Goal: Task Accomplishment & Management: Manage account settings

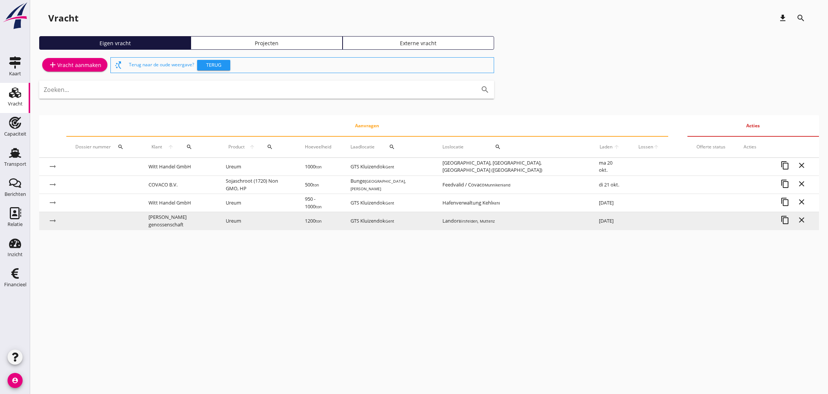
click at [501, 221] on td "[PERSON_NAME], [GEOGRAPHIC_DATA]" at bounding box center [512, 221] width 156 height 18
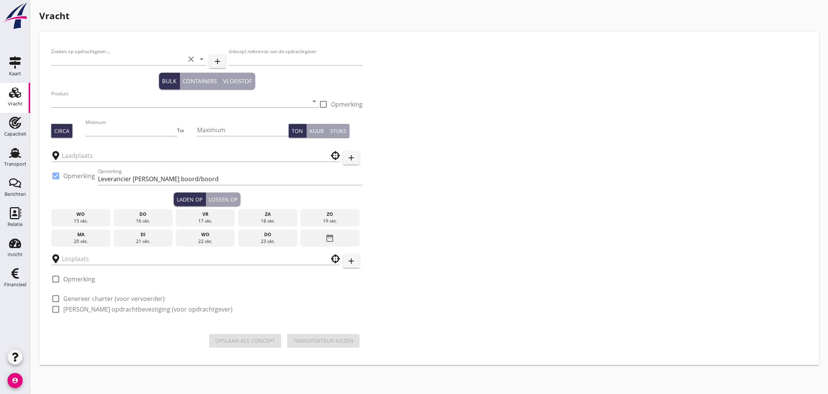
type input "[PERSON_NAME] genossenschaft"
type input "31079"
type input "Ureum (7242)"
type input "1200"
checkbox input "true"
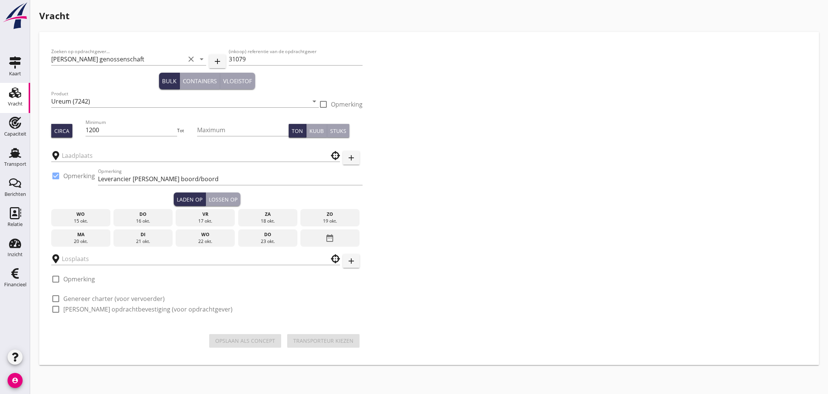
type input "GTS Kluizendok"
type input "Landor"
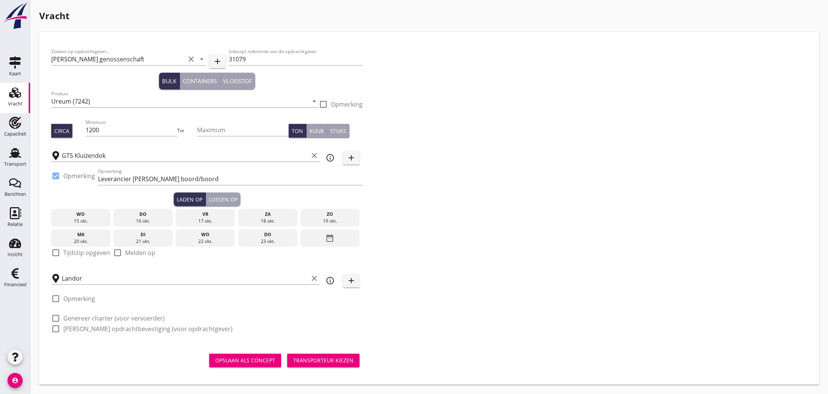
click at [86, 239] on div "20 okt." at bounding box center [80, 241] width 55 height 7
click at [55, 254] on div at bounding box center [55, 253] width 13 height 13
checkbox input "true"
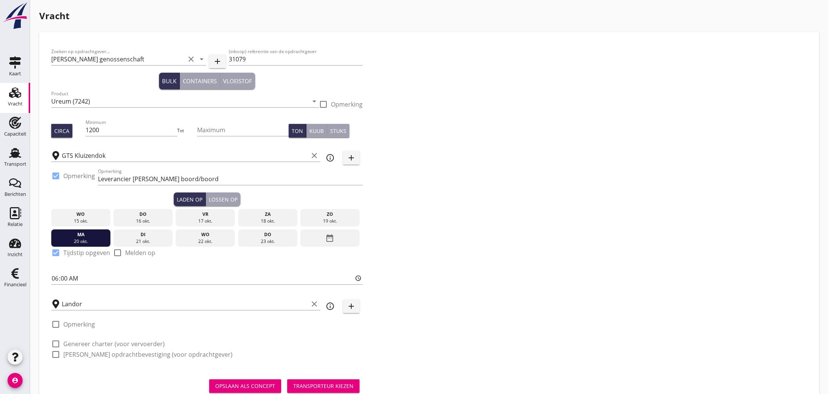
click at [57, 343] on div at bounding box center [55, 344] width 13 height 13
checkbox input "true"
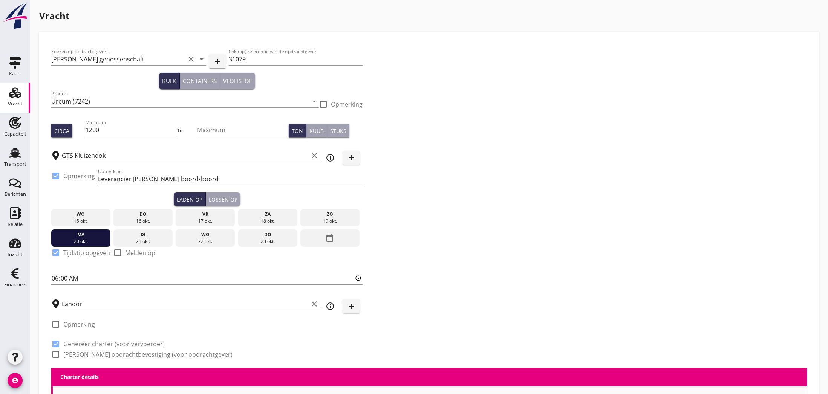
click at [55, 354] on div at bounding box center [55, 354] width 13 height 13
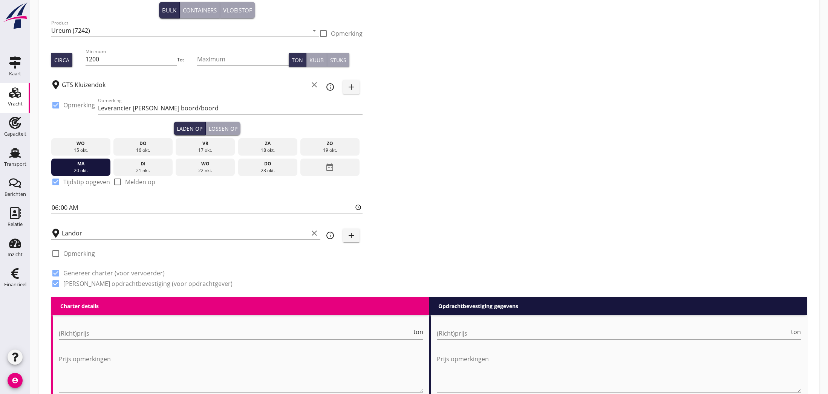
scroll to position [71, 0]
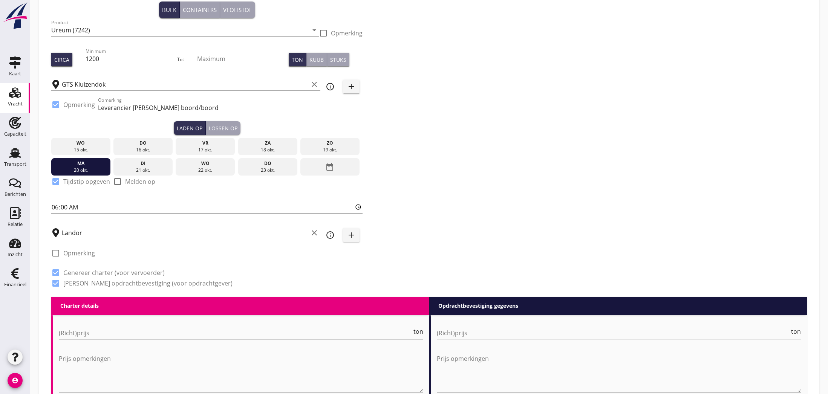
click at [136, 331] on input "(Richt)prijs" at bounding box center [235, 333] width 353 height 12
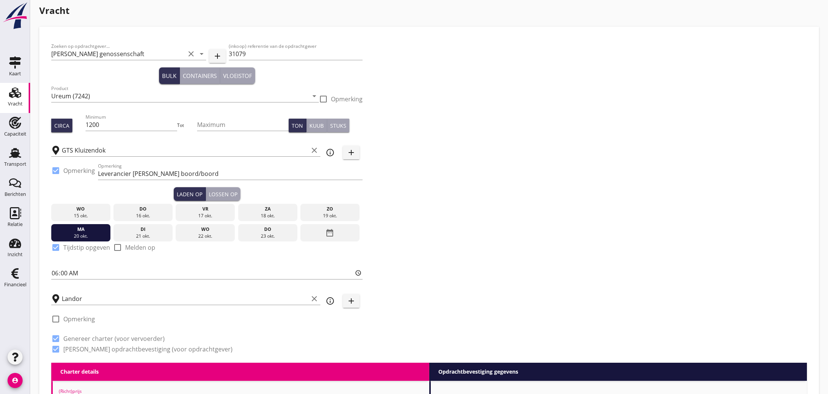
scroll to position [4, 0]
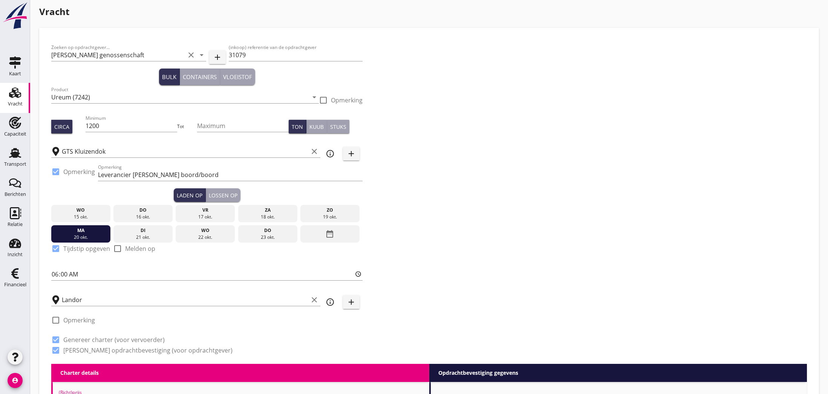
click at [81, 351] on label "[PERSON_NAME] opdrachtbevestiging (voor opdrachtgever)" at bounding box center [147, 351] width 169 height 8
checkbox input "false"
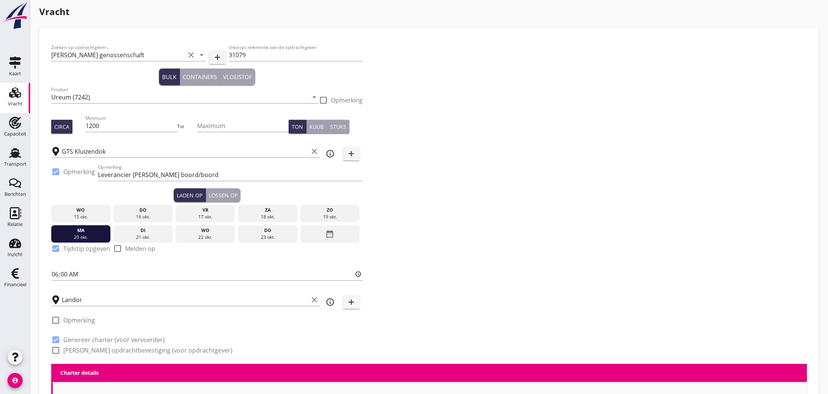
click at [70, 340] on label "Genereer charter (voor vervoerder)" at bounding box center [113, 340] width 101 height 8
checkbox input "false"
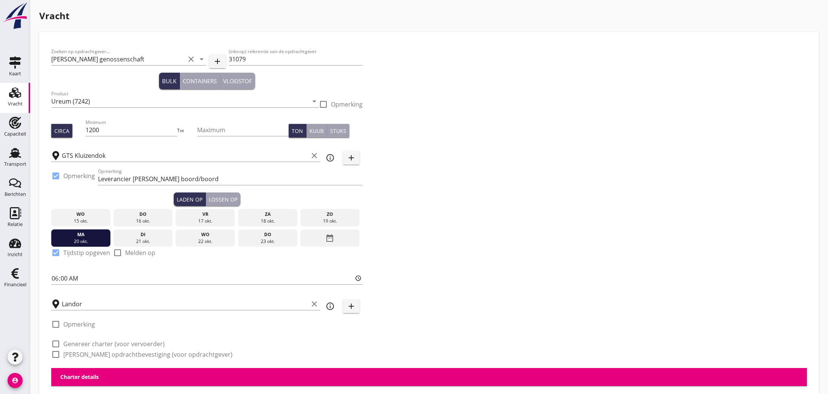
scroll to position [0, 0]
click at [15, 152] on use at bounding box center [15, 153] width 12 height 10
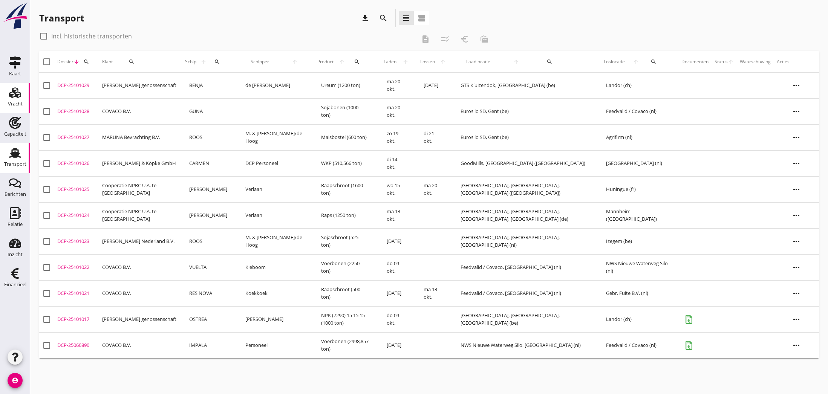
click at [15, 96] on use at bounding box center [15, 92] width 12 height 11
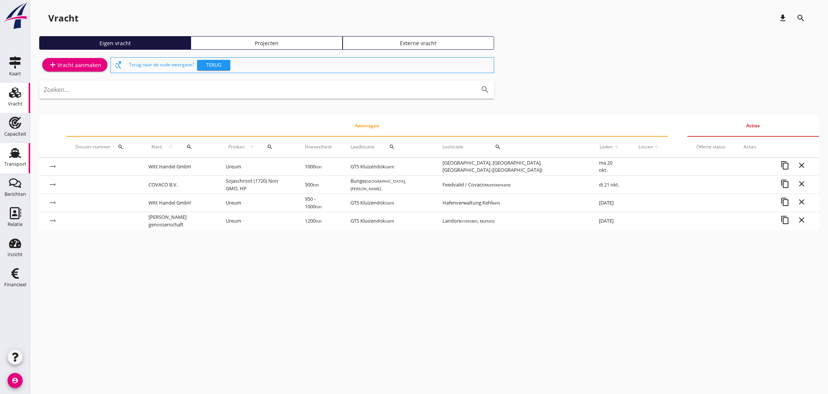
click at [16, 153] on use at bounding box center [15, 153] width 12 height 10
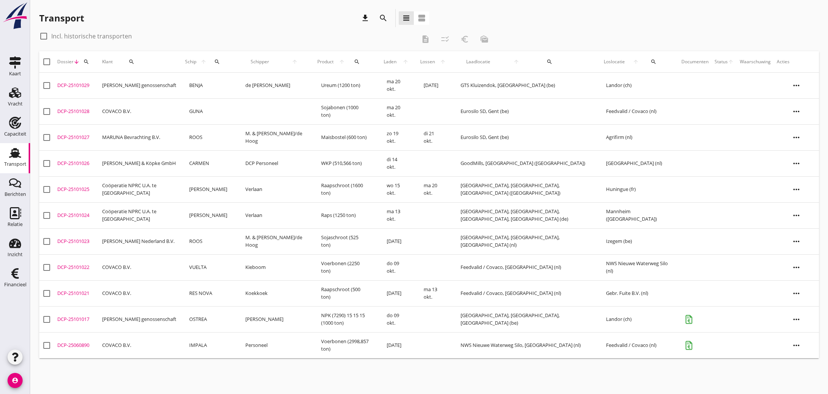
click at [131, 86] on td "[PERSON_NAME] genossenschaft" at bounding box center [139, 86] width 81 height 26
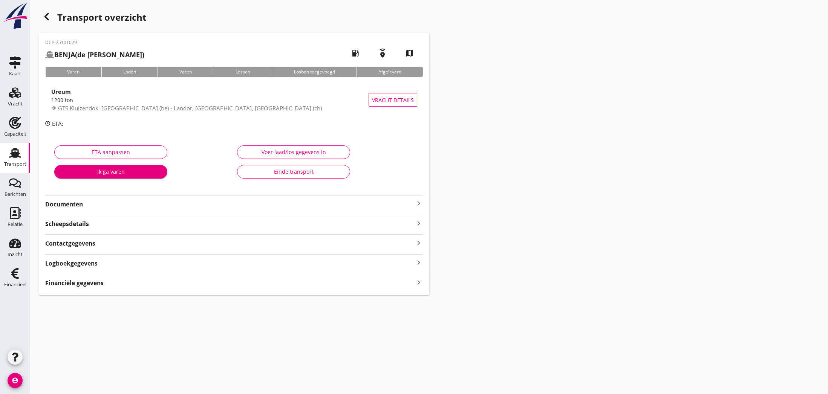
click at [417, 203] on icon "keyboard_arrow_right" at bounding box center [418, 203] width 9 height 9
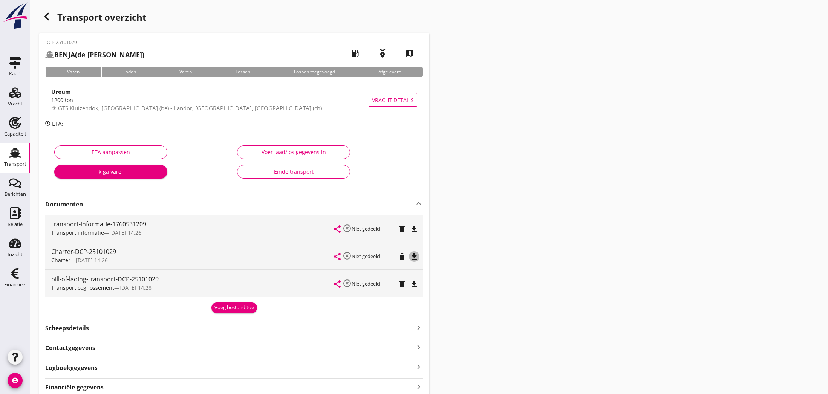
click at [412, 255] on icon "file_download" at bounding box center [414, 256] width 9 height 9
click at [412, 255] on icon "open_in_browser" at bounding box center [414, 256] width 9 height 9
click at [413, 230] on icon "file_download" at bounding box center [414, 229] width 9 height 9
click at [414, 230] on icon "open_in_browser" at bounding box center [414, 229] width 9 height 9
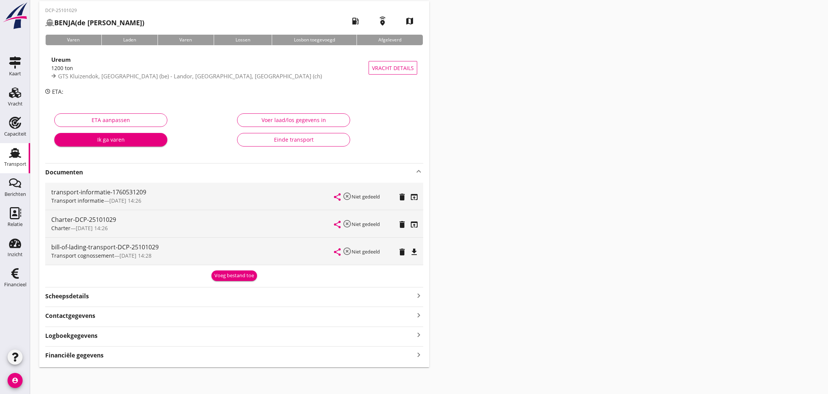
scroll to position [32, 0]
click at [227, 276] on div "Voeg bestand toe" at bounding box center [235, 277] width 40 height 8
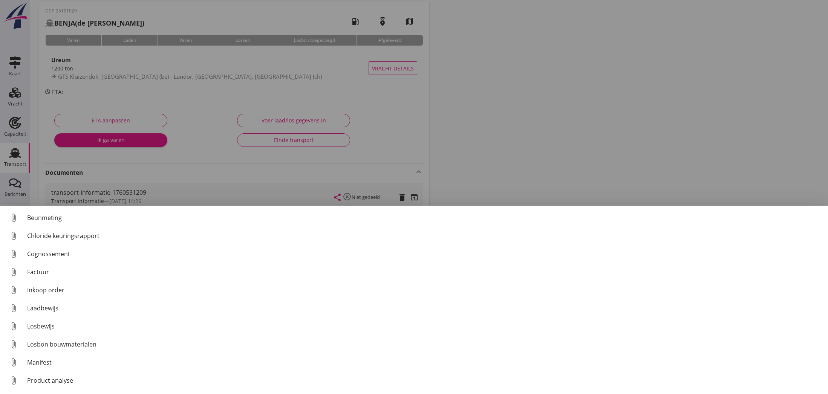
scroll to position [0, 0]
click at [176, 82] on div at bounding box center [414, 197] width 828 height 394
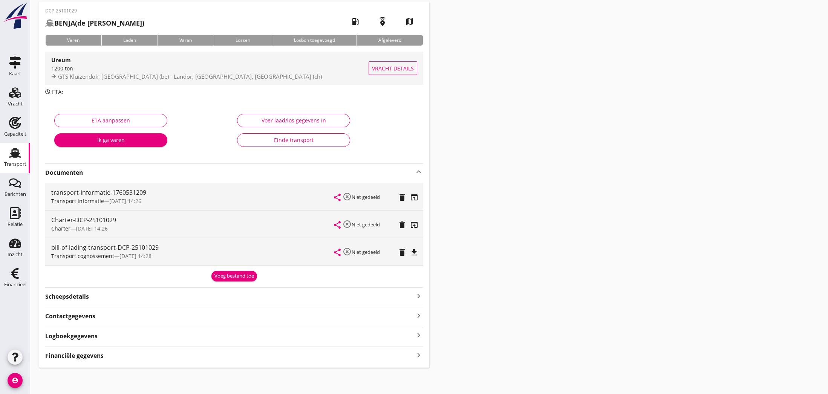
click at [202, 69] on div "1200 ton" at bounding box center [209, 68] width 317 height 8
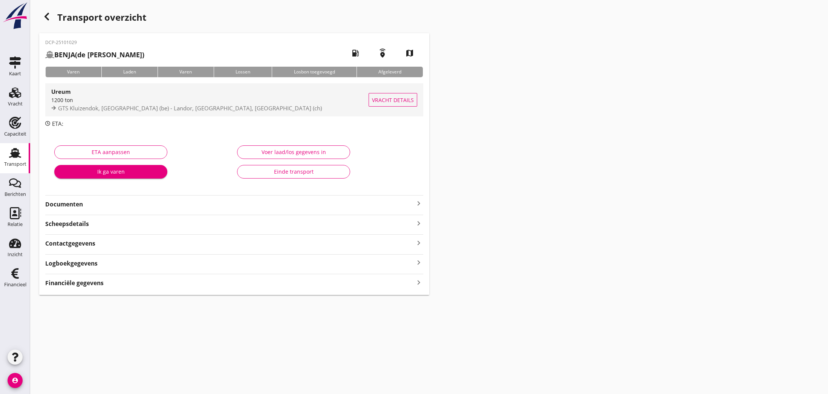
click at [394, 100] on span "Vracht details" at bounding box center [393, 100] width 42 height 8
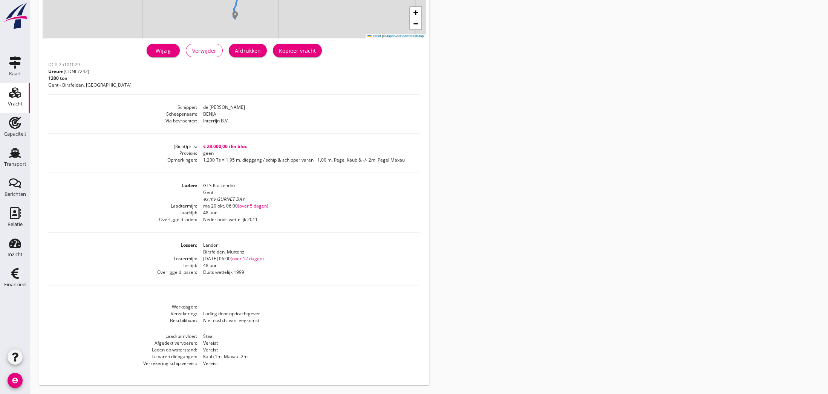
scroll to position [153, 0]
click at [164, 52] on div "Wijzig" at bounding box center [163, 51] width 21 height 8
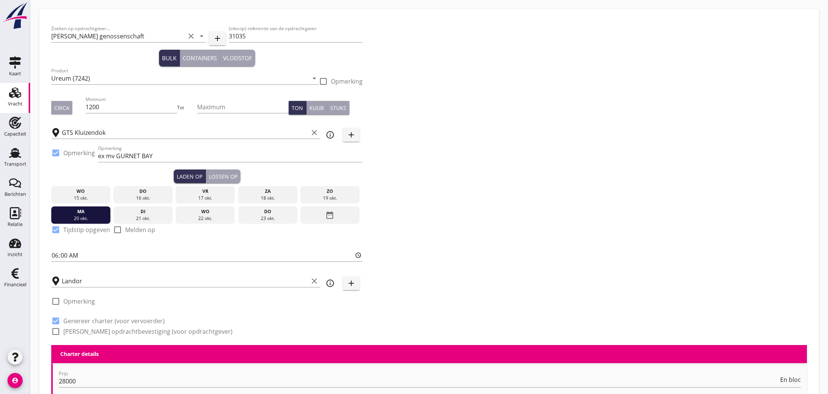
click at [93, 331] on label "[PERSON_NAME] opdrachtbevestiging (voor opdrachtgever)" at bounding box center [147, 332] width 169 height 8
checkbox input "true"
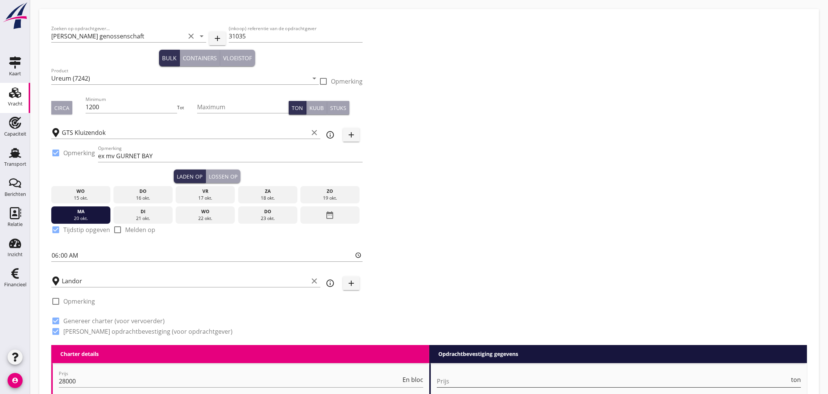
click at [498, 381] on input "Prijs" at bounding box center [613, 382] width 353 height 12
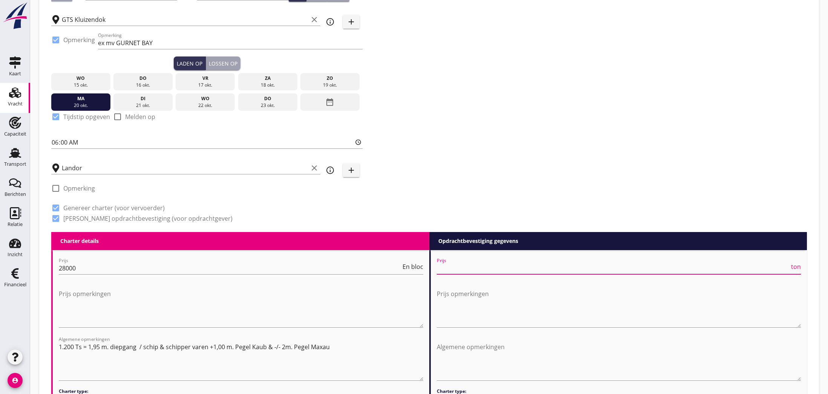
scroll to position [114, 0]
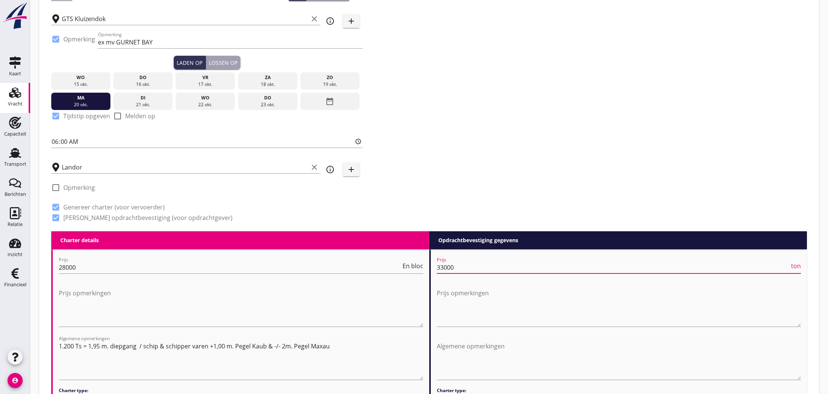
click at [797, 267] on span "ton" at bounding box center [796, 266] width 10 height 6
click at [797, 267] on span "TEU" at bounding box center [795, 266] width 11 height 6
click at [797, 267] on span "m3" at bounding box center [796, 266] width 9 height 6
click at [797, 267] on span "Stuk" at bounding box center [795, 266] width 12 height 6
type input "33000"
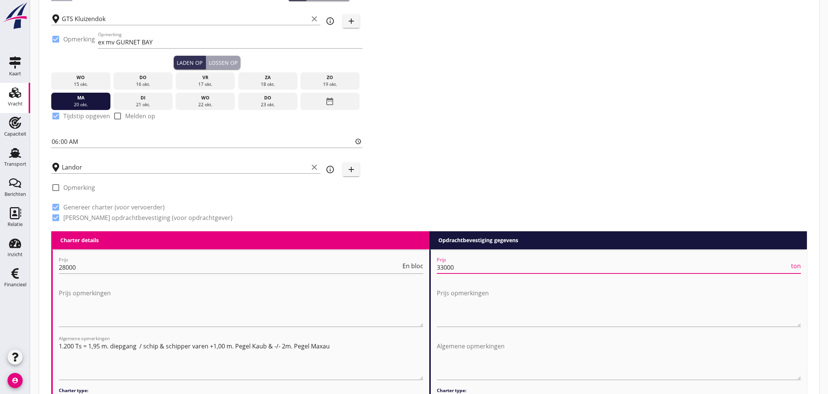
click at [639, 330] on div at bounding box center [619, 332] width 365 height 5
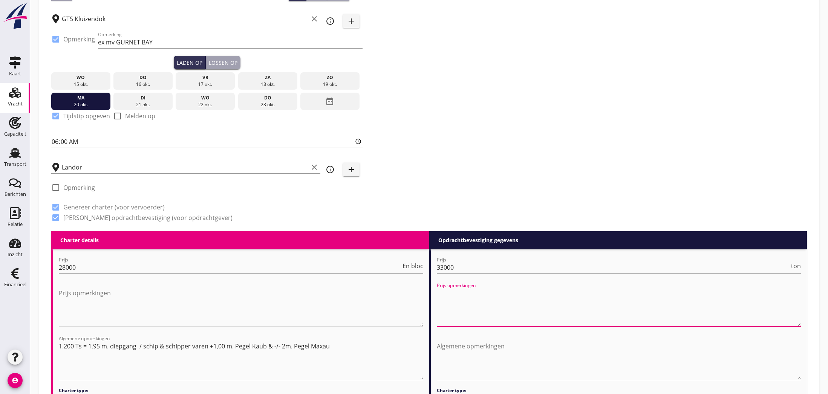
click at [496, 317] on textarea "Prijs opmerkingen" at bounding box center [619, 307] width 365 height 40
click at [794, 264] on span "ton" at bounding box center [796, 266] width 10 height 6
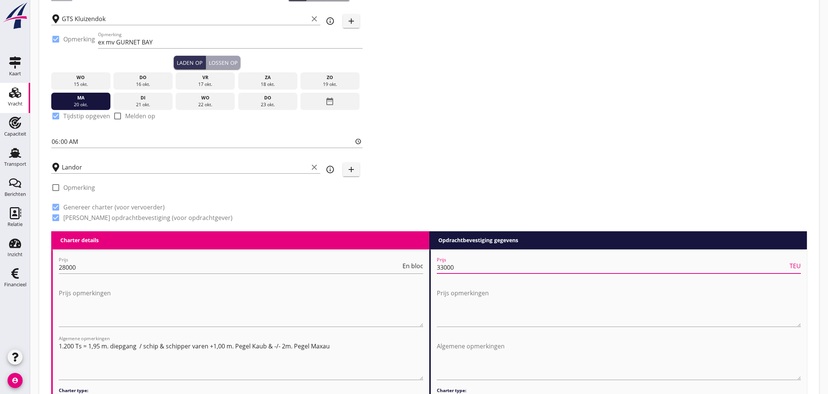
click at [797, 268] on span "TEU" at bounding box center [795, 266] width 11 height 6
click at [797, 268] on span "m3" at bounding box center [796, 266] width 9 height 6
click at [797, 266] on span "Stuk" at bounding box center [795, 266] width 12 height 6
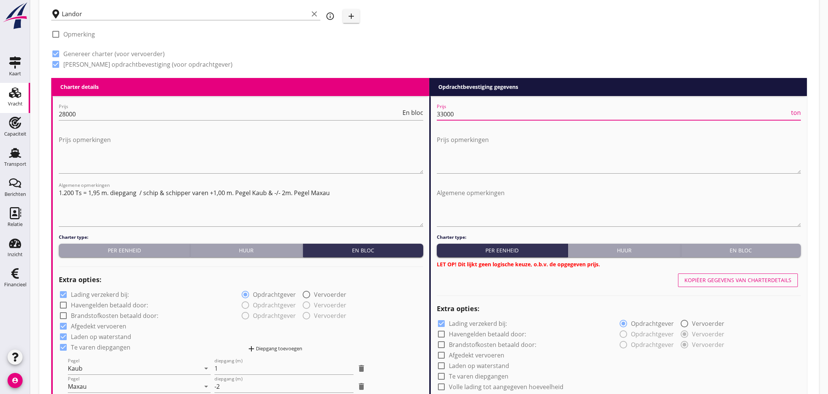
scroll to position [272, 0]
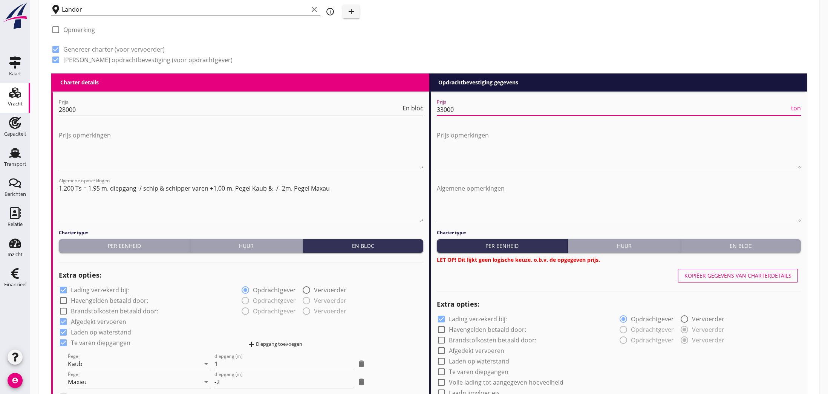
click at [755, 247] on div "En bloc" at bounding box center [741, 246] width 114 height 8
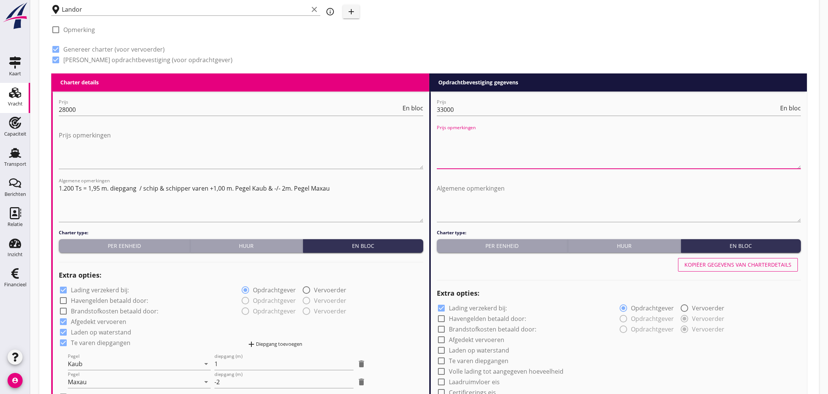
click at [455, 145] on textarea "Prijs opmerkingen" at bounding box center [619, 149] width 365 height 40
click at [480, 109] on input "33000" at bounding box center [608, 110] width 342 height 12
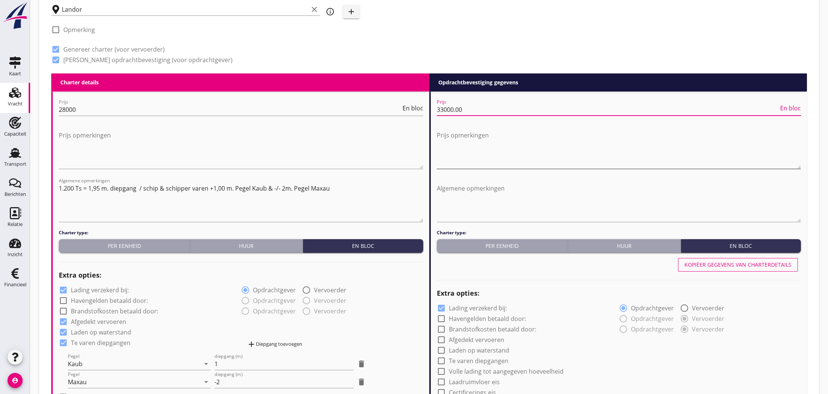
type input "33000.00"
click at [461, 147] on textarea "Prijs opmerkingen" at bounding box center [619, 149] width 365 height 40
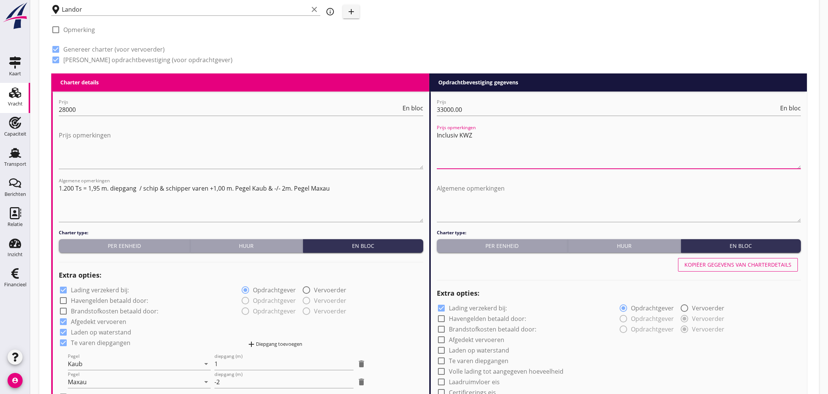
scroll to position [271, 0]
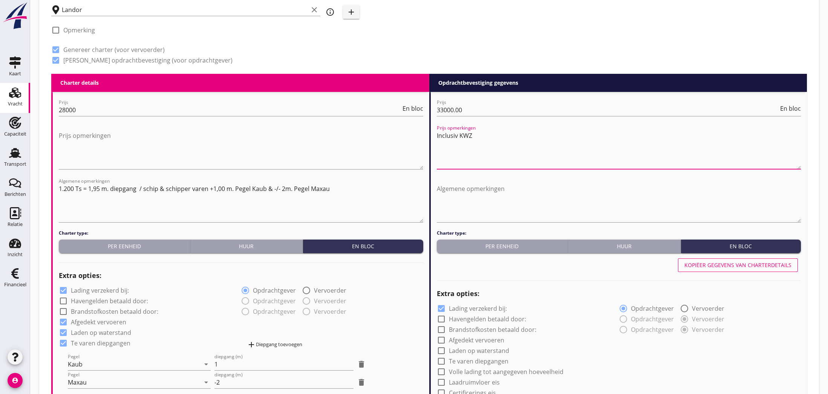
type textarea "Inclusiv KWZ"
click at [470, 322] on label "Havengelden betaald door:" at bounding box center [487, 320] width 77 height 8
checkbox input "true"
click at [466, 330] on label "Brandstofkosten betaald door:" at bounding box center [492, 330] width 87 height 8
checkbox input "true"
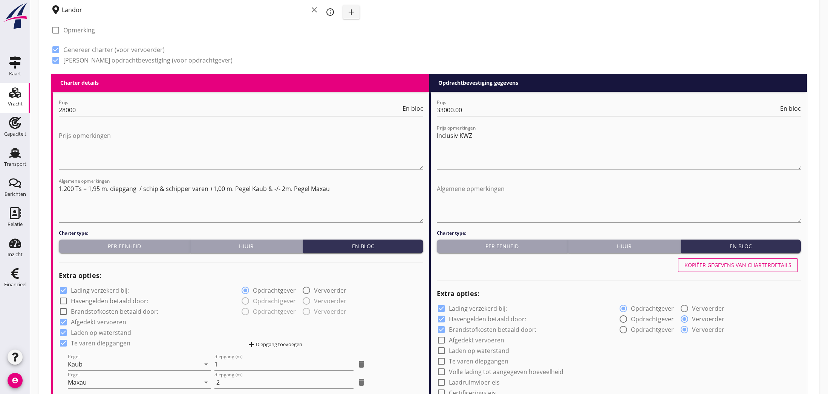
click at [466, 339] on label "Afgedekt vervoeren" at bounding box center [476, 341] width 55 height 8
checkbox input "true"
click at [469, 350] on label "Laden op waterstand" at bounding box center [479, 351] width 60 height 8
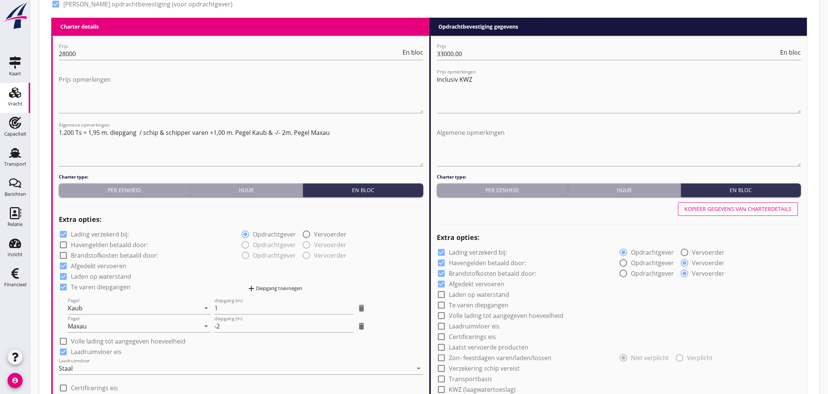
scroll to position [328, 0]
click at [462, 293] on label "Laden op waterstand" at bounding box center [479, 295] width 60 height 8
checkbox input "true"
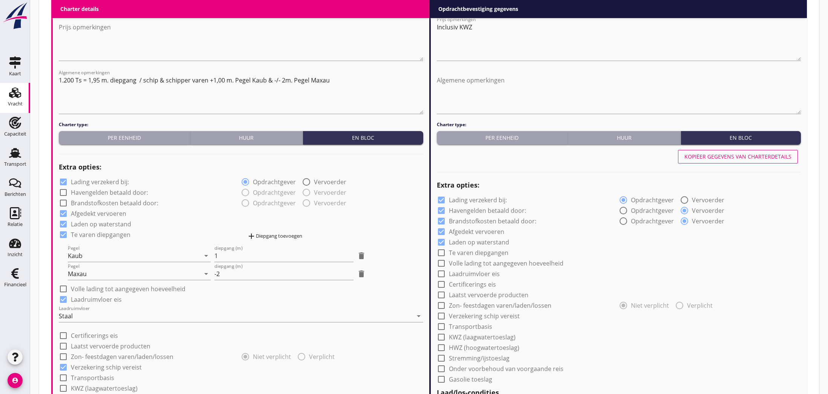
scroll to position [389, 0]
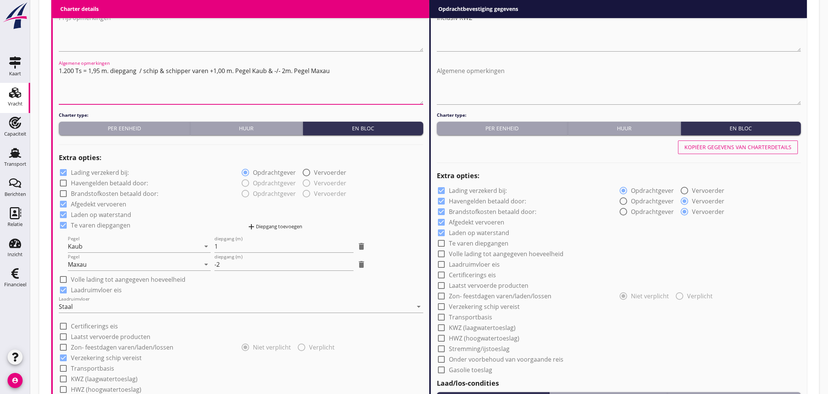
drag, startPoint x: 60, startPoint y: 71, endPoint x: 330, endPoint y: 74, distance: 270.0
click at [330, 74] on textarea "1.200 Ts = 1,95 m. diepgang / schip & schipper varen +1,00 m. Pegel Kaub & -/- …" at bounding box center [241, 85] width 365 height 40
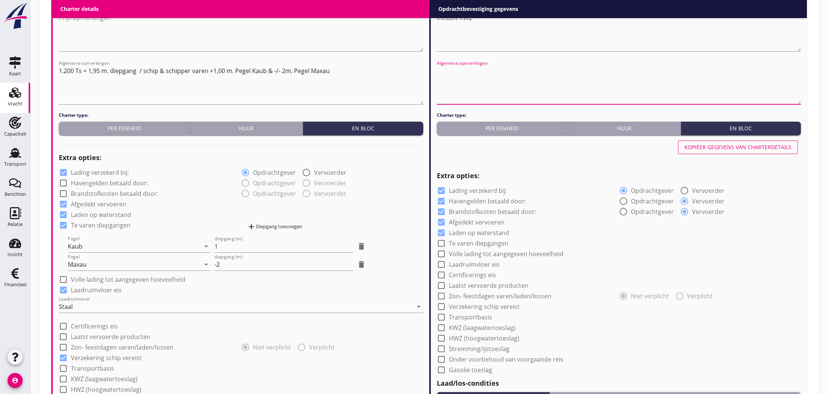
click at [480, 86] on textarea "Algemene opmerkingen" at bounding box center [619, 85] width 365 height 40
paste textarea "1.200 Ts = 1,95 m. diepgang / schip & schipper varen +1,00 m. Pegel Kaub & -/- …"
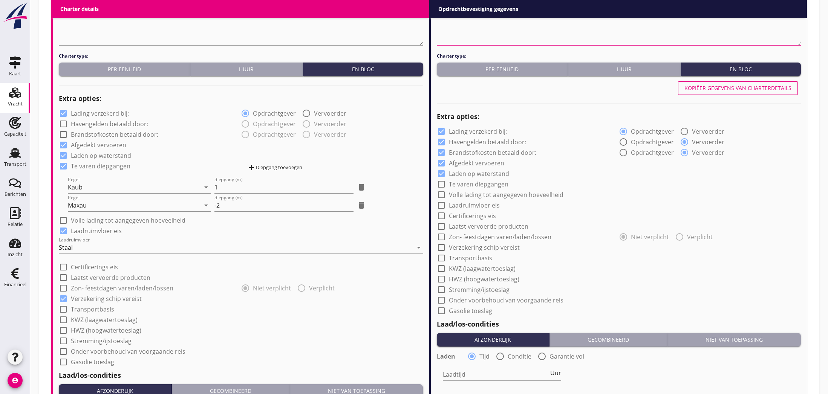
scroll to position [460, 0]
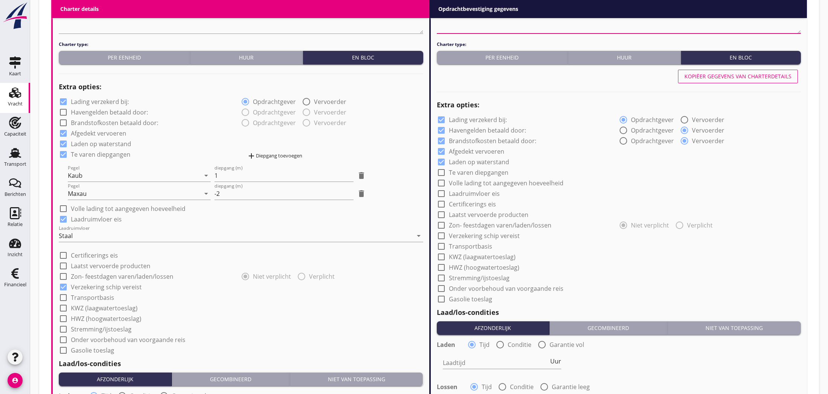
type textarea "1.200 Ts = 1,95 m. diepgang / schip & schipper varen +1,00 m. Pegel Kaub & -/- …"
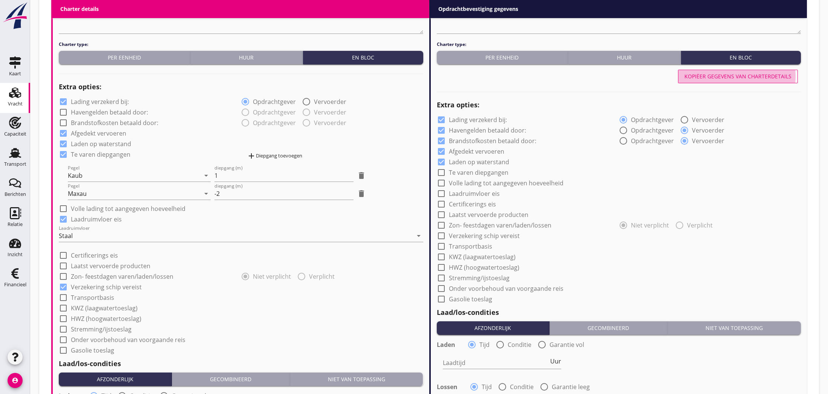
click at [710, 77] on div "Kopiëer gegevens van charterdetails" at bounding box center [738, 76] width 107 height 8
checkbox input "false"
radio input "false"
checkbox input "false"
radio input "false"
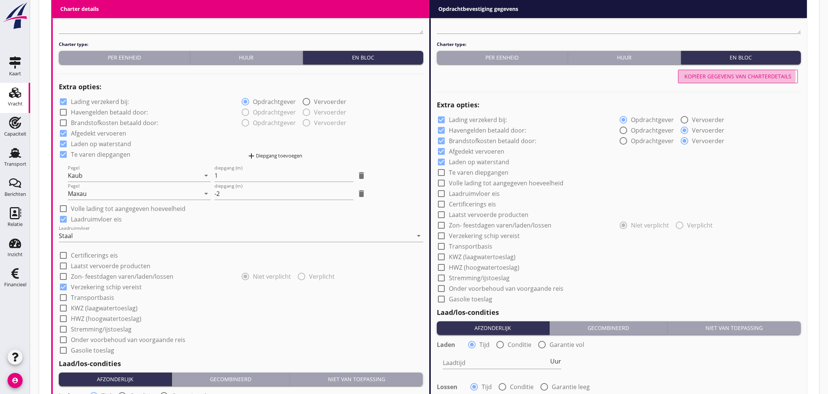
checkbox input "true"
type input "48"
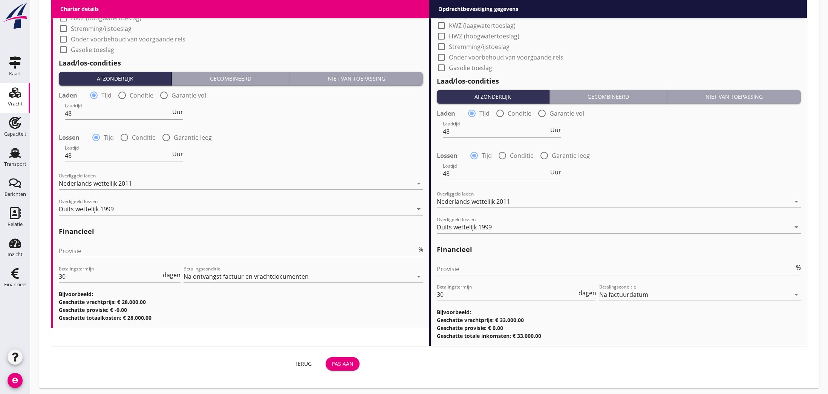
scroll to position [762, 0]
click at [493, 229] on div "Duits wettelijk 1999" at bounding box center [614, 227] width 354 height 12
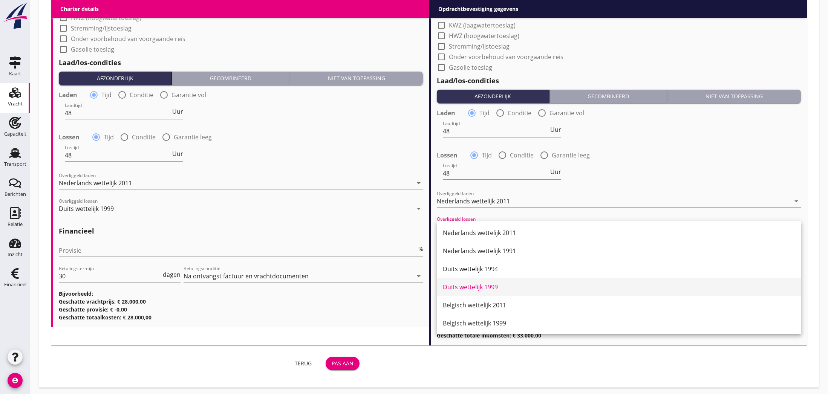
click at [487, 287] on div "Duits wettelijk 1999" at bounding box center [619, 287] width 353 height 9
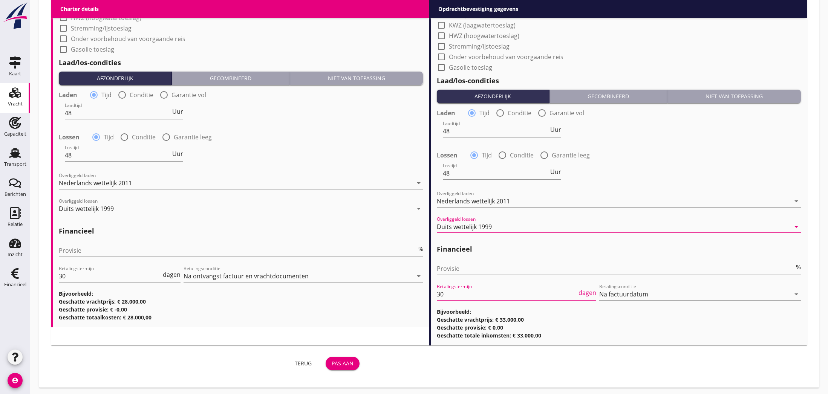
drag, startPoint x: 445, startPoint y: 294, endPoint x: 437, endPoint y: 294, distance: 8.3
click at [437, 294] on input "30" at bounding box center [507, 294] width 141 height 12
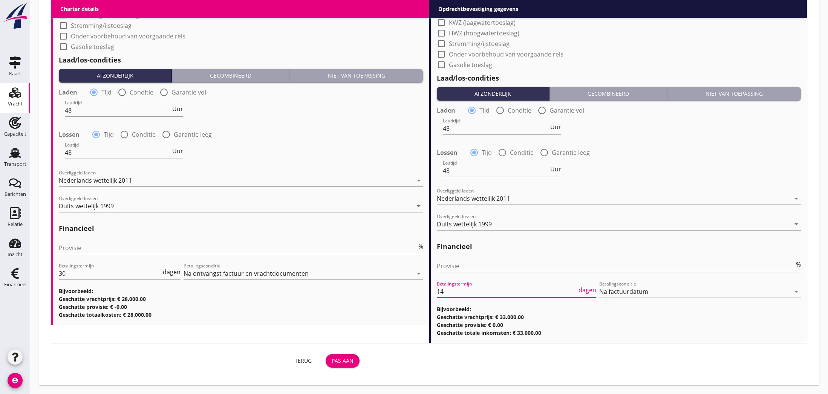
scroll to position [764, 0]
type input "14"
click at [346, 361] on div "Pas aan" at bounding box center [343, 361] width 22 height 8
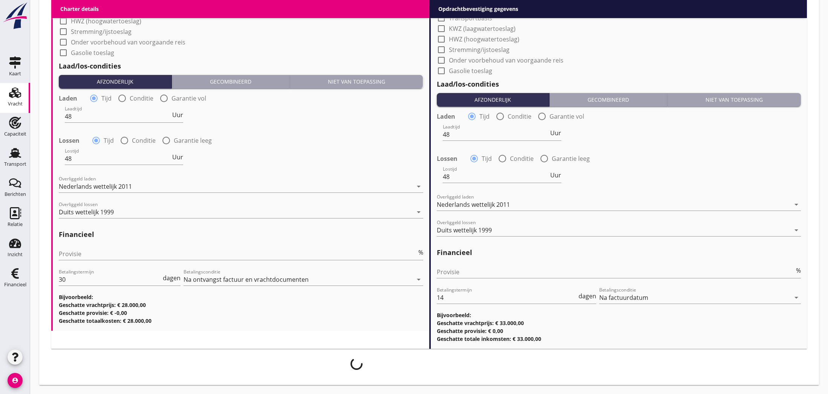
scroll to position [758, 0]
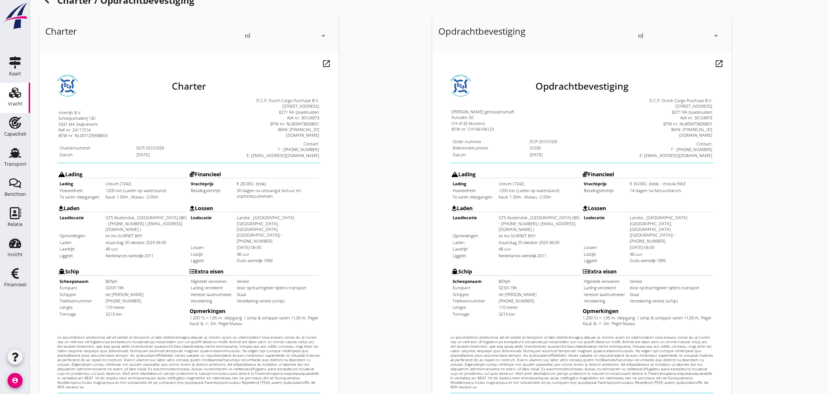
scroll to position [19, 0]
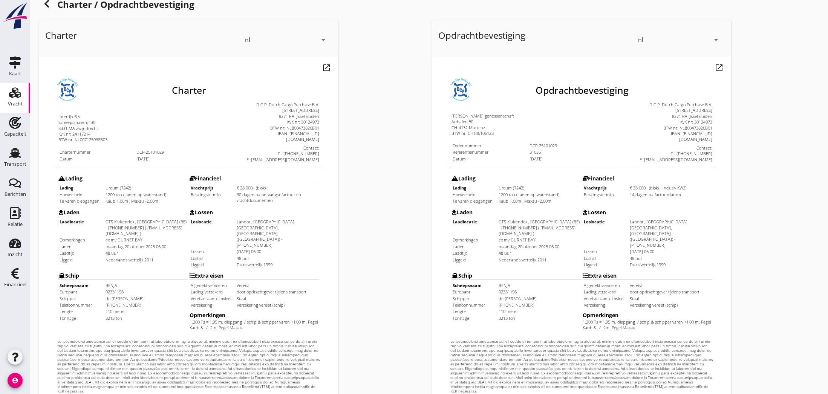
click at [714, 39] on icon "arrow_drop_down" at bounding box center [716, 39] width 9 height 9
click at [642, 69] on div "de" at bounding box center [680, 68] width 80 height 9
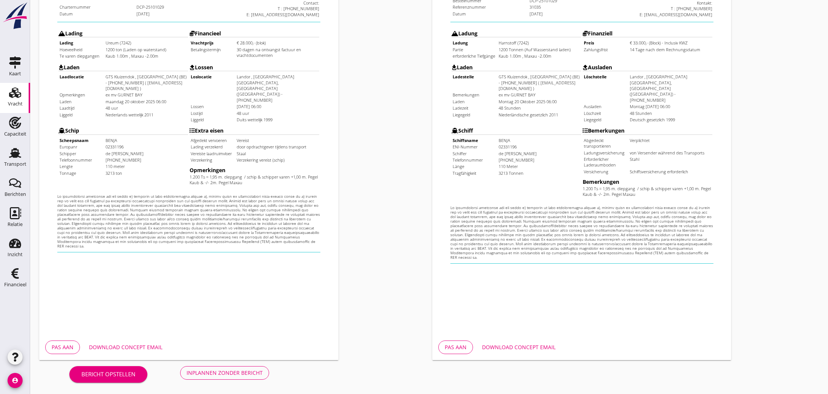
scroll to position [164, 0]
click at [515, 347] on div "Download concept email" at bounding box center [519, 347] width 74 height 8
click at [245, 372] on div "Inplannen zonder bericht" at bounding box center [225, 373] width 76 height 8
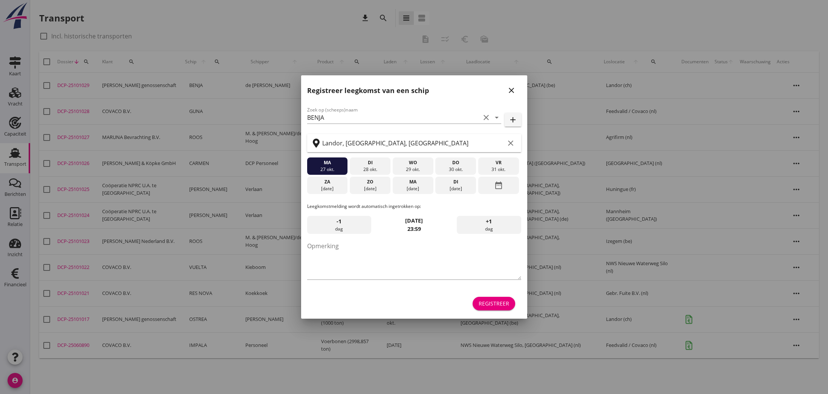
click at [511, 91] on icon "close" at bounding box center [511, 90] width 9 height 9
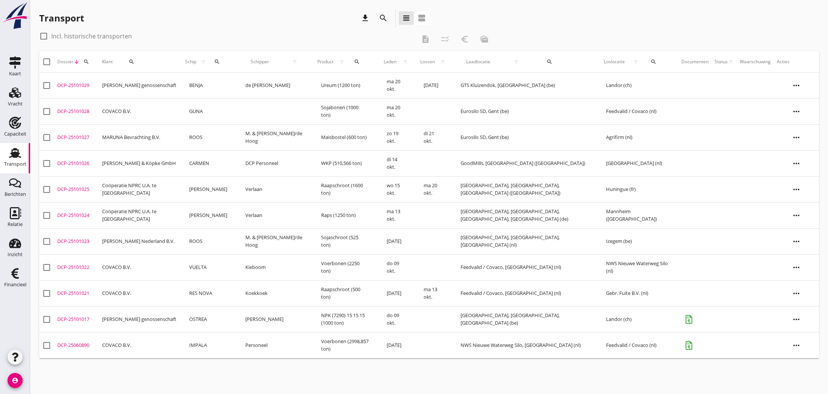
click at [76, 87] on div "DCP-25101029" at bounding box center [76, 86] width 39 height 8
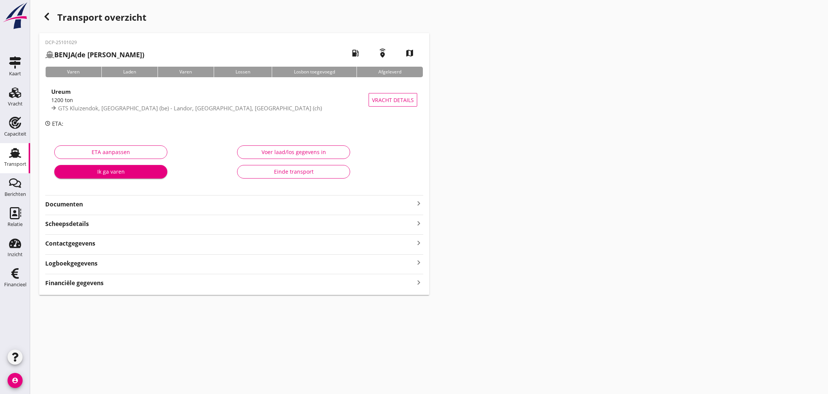
click at [418, 205] on icon "keyboard_arrow_right" at bounding box center [418, 203] width 9 height 9
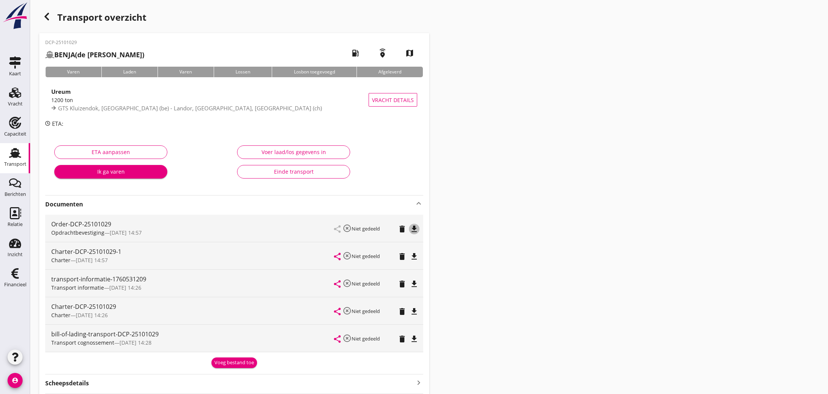
click at [413, 231] on icon "file_download" at bounding box center [414, 229] width 9 height 9
click at [413, 231] on icon "open_in_browser" at bounding box center [414, 229] width 9 height 9
click at [47, 19] on use "button" at bounding box center [46, 17] width 5 height 8
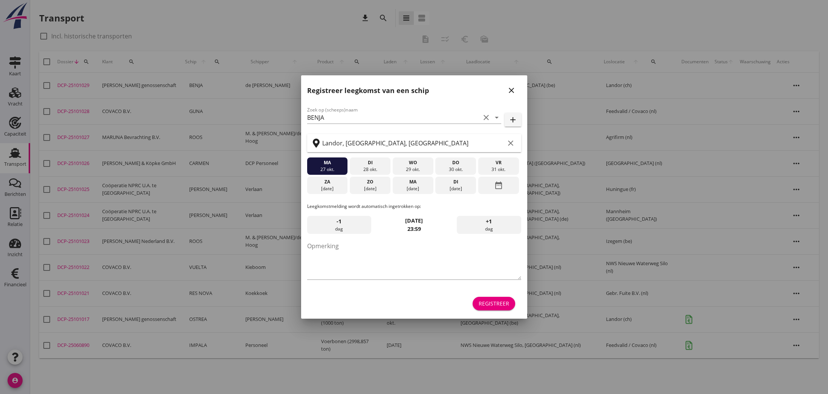
click at [511, 92] on icon "close" at bounding box center [511, 90] width 9 height 9
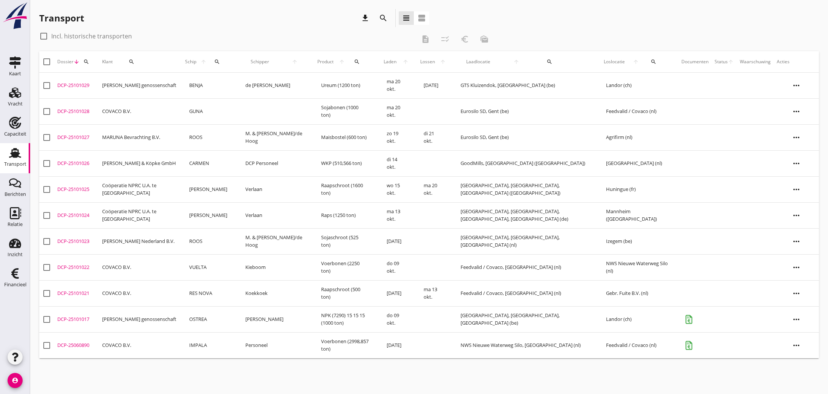
click at [67, 241] on div "DCP-25101023" at bounding box center [76, 242] width 39 height 8
click at [67, 241] on div "cancel You are impersonating another user. Transport download search view_headl…" at bounding box center [429, 197] width 798 height 394
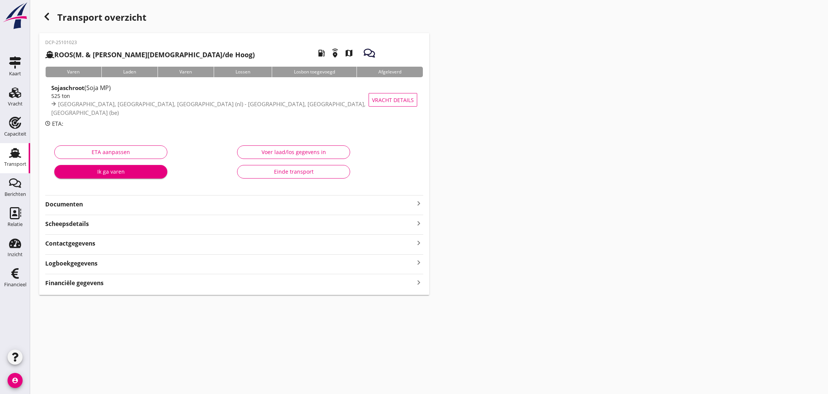
click at [285, 148] on div "Voer laad/los gegevens in" at bounding box center [294, 152] width 100 height 8
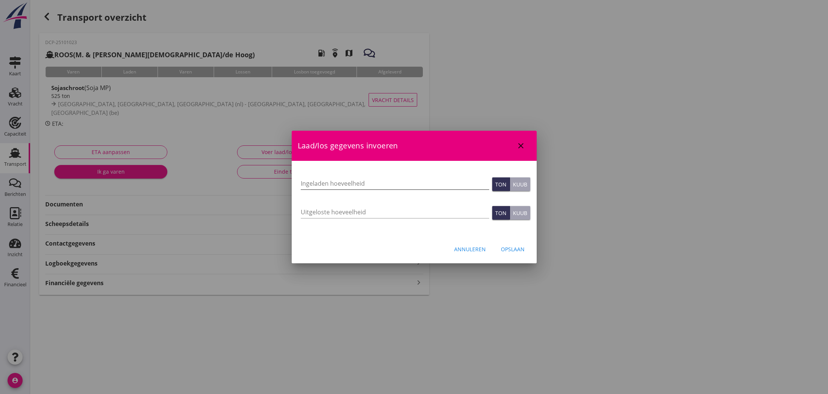
click at [323, 185] on input "Ingeladen hoeveelheid" at bounding box center [395, 184] width 189 height 12
type input "521.541"
click at [382, 212] on input "Uitgeloste hoeveelheid" at bounding box center [395, 212] width 189 height 12
type input "521.541"
click at [518, 250] on div "Opslaan" at bounding box center [513, 249] width 24 height 8
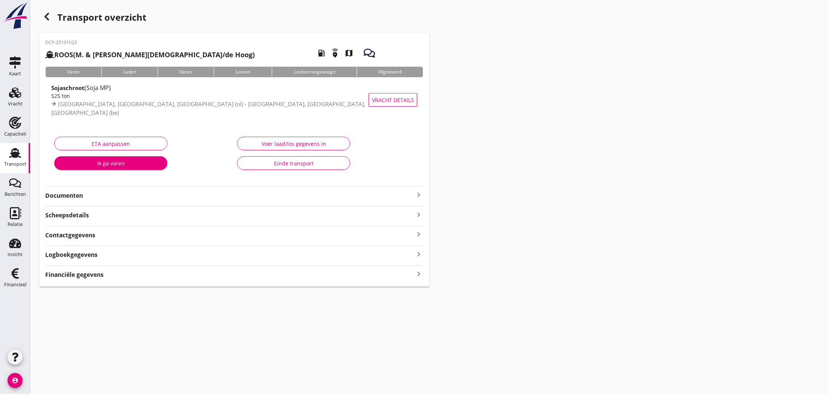
click at [419, 197] on icon "keyboard_arrow_right" at bounding box center [418, 194] width 9 height 9
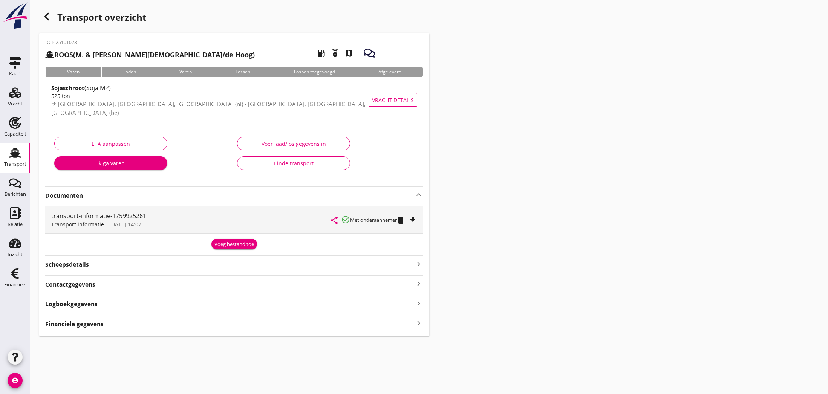
click at [416, 324] on icon "keyboard_arrow_right" at bounding box center [418, 324] width 9 height 10
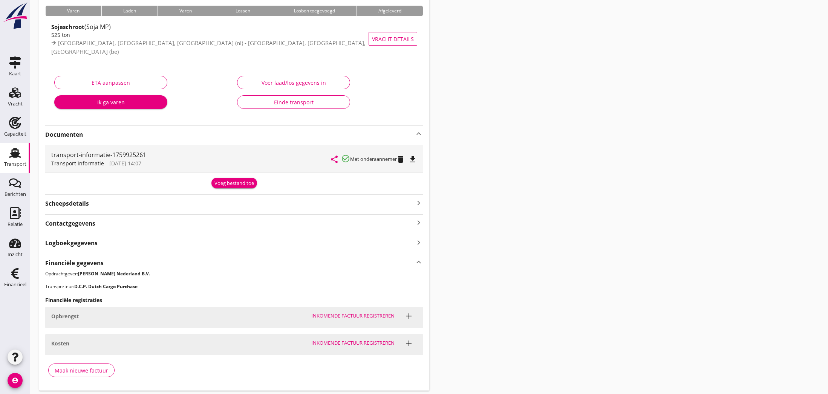
scroll to position [67, 0]
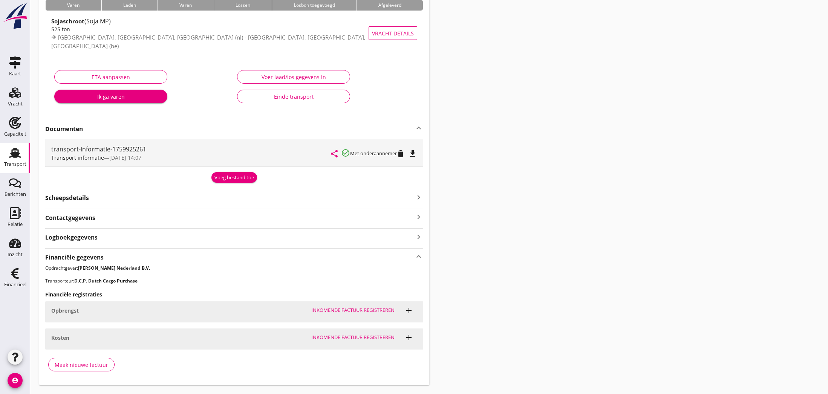
click at [73, 366] on div "Maak nieuwe factuur" at bounding box center [82, 365] width 54 height 8
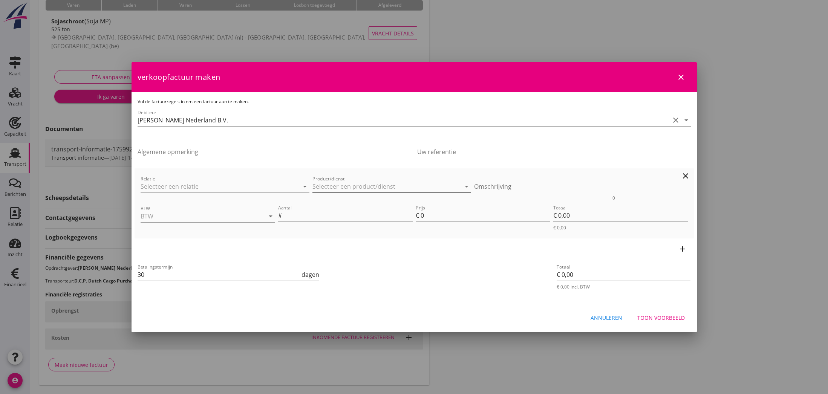
click at [367, 181] on div "Product/dienst arrow_drop_down" at bounding box center [392, 188] width 159 height 24
click at [466, 187] on icon "arrow_drop_down" at bounding box center [466, 186] width 9 height 9
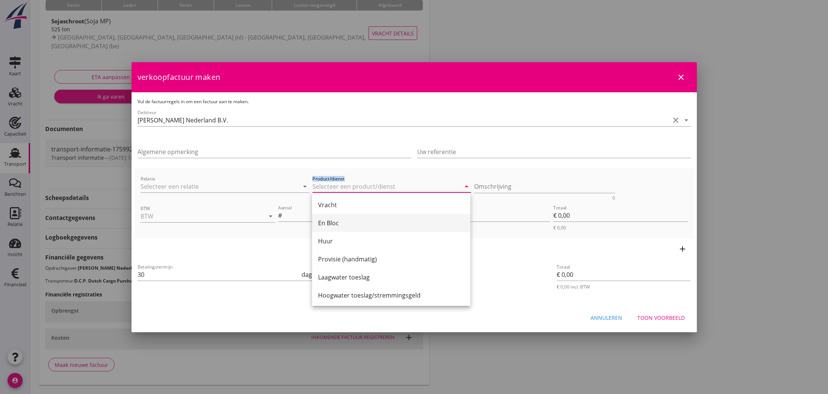
click at [393, 223] on div "En Bloc" at bounding box center [391, 223] width 146 height 9
type input "En Bloc"
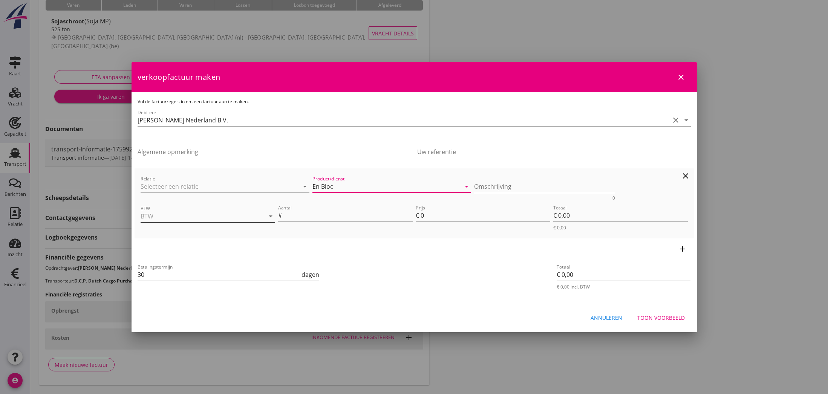
click at [205, 216] on input "BTW" at bounding box center [197, 216] width 113 height 12
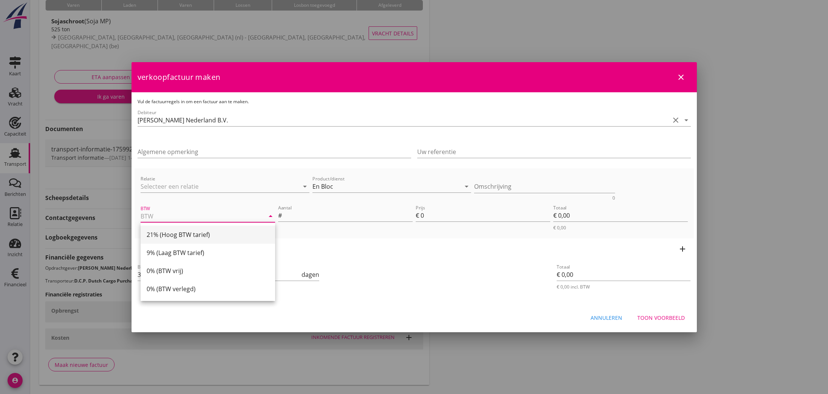
click at [187, 234] on div "21% (Hoog BTW tarief)" at bounding box center [208, 234] width 123 height 9
type input "21% (Hoog BTW tarief)"
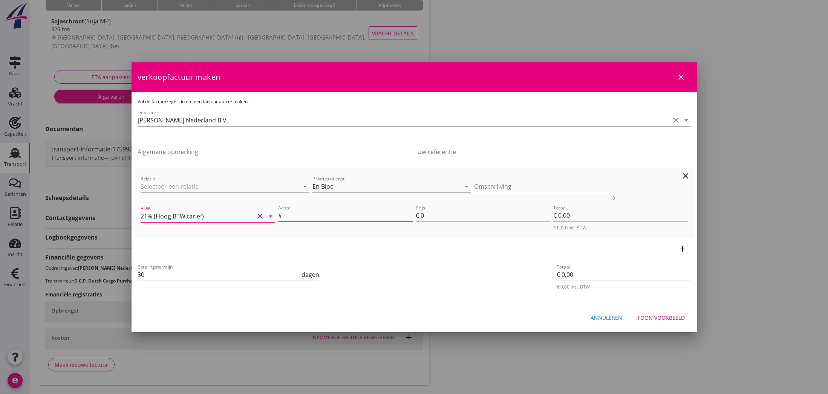
click at [313, 216] on input "Aantal" at bounding box center [348, 216] width 129 height 12
type input "1"
click at [423, 217] on input "0" at bounding box center [486, 216] width 130 height 12
type input "6"
type input "€ 6,00"
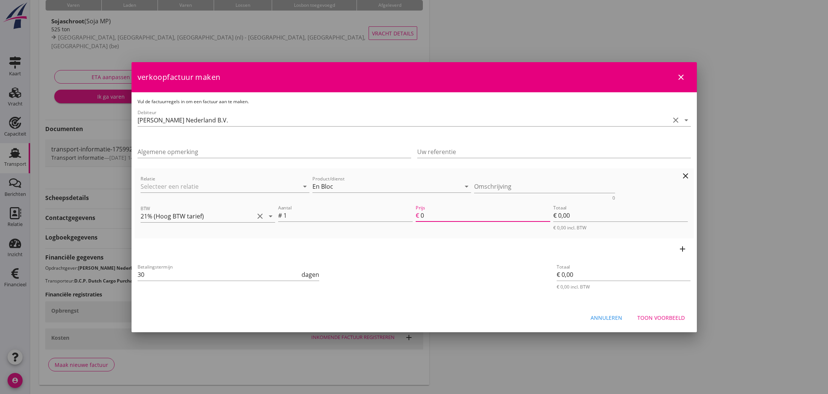
type input "€ 6,00"
type input "60"
type input "€ 60,00"
type input "600"
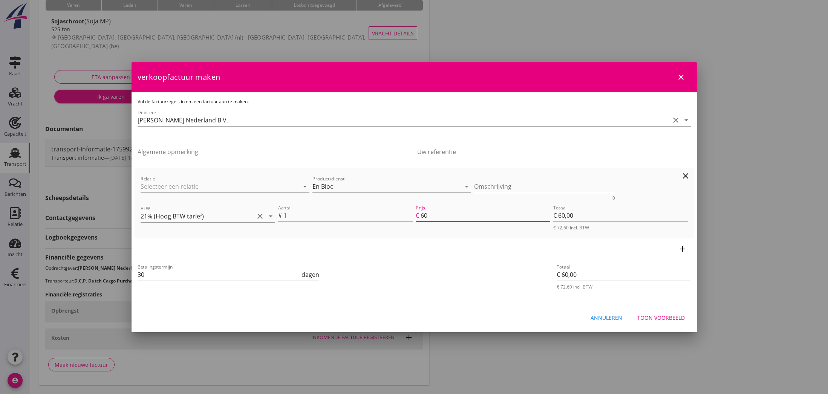
type input "€ 600,00"
type input "6000"
type input "€ 6.000,00"
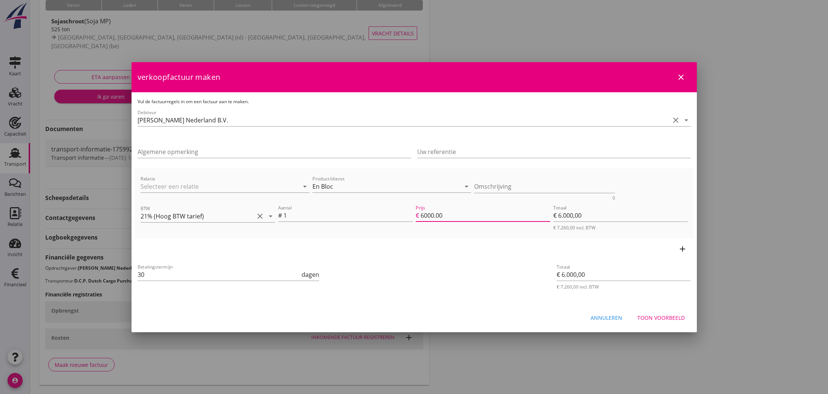
type input "6000.00"
click at [651, 317] on div "Toon voorbeeld" at bounding box center [662, 318] width 48 height 8
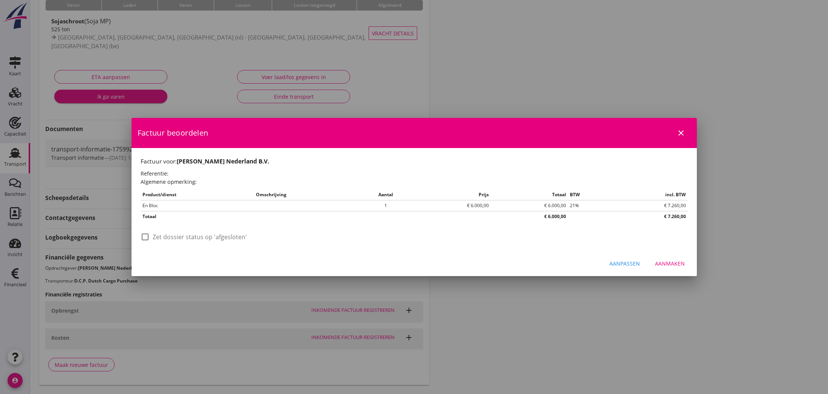
click at [662, 264] on div "Aanmaken" at bounding box center [670, 264] width 30 height 8
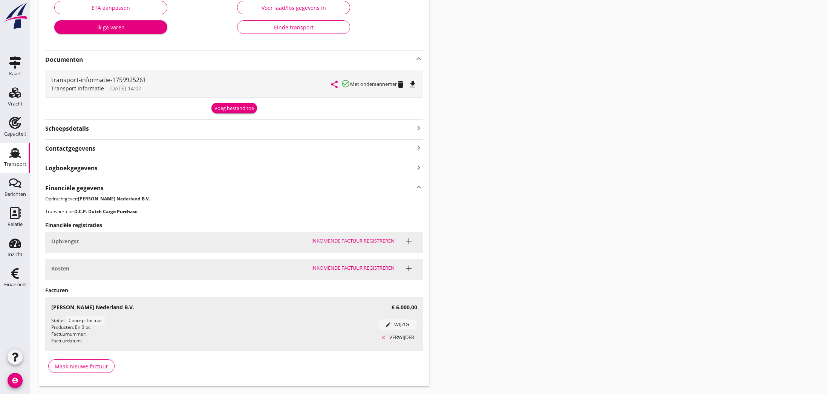
scroll to position [137, 0]
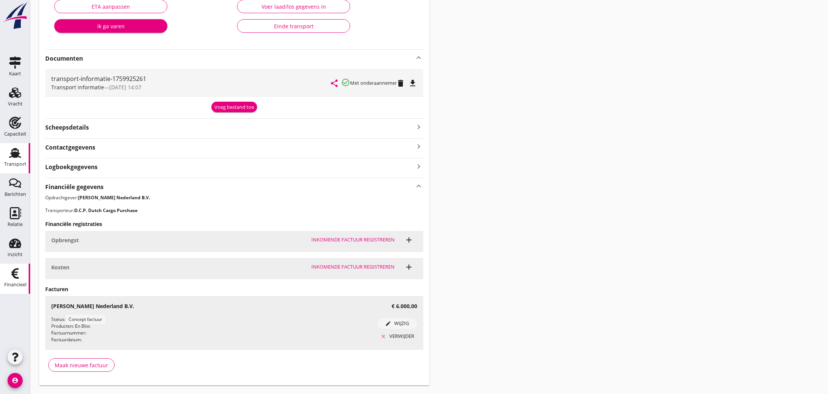
click at [14, 273] on icon "Financieel" at bounding box center [15, 274] width 12 height 12
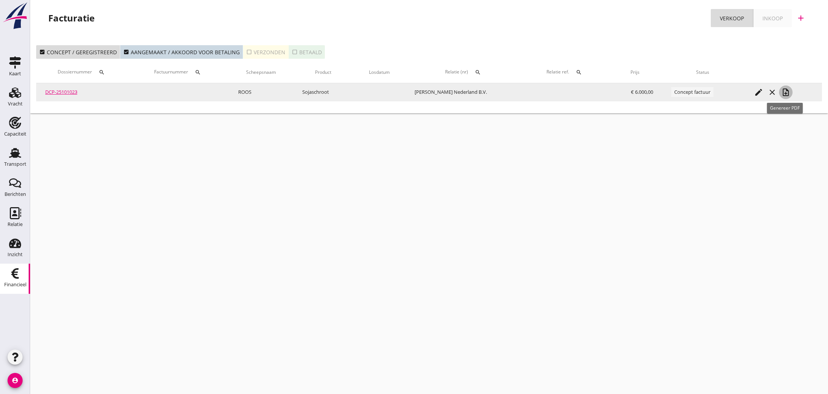
click at [785, 94] on icon "note_add" at bounding box center [786, 92] width 9 height 9
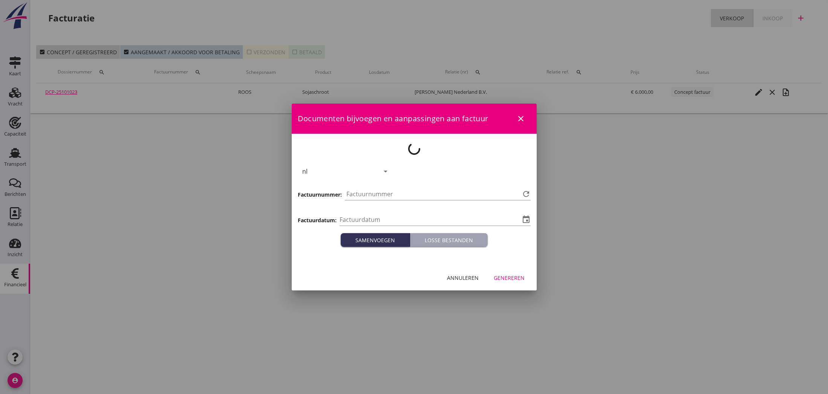
type input "[DATE]"
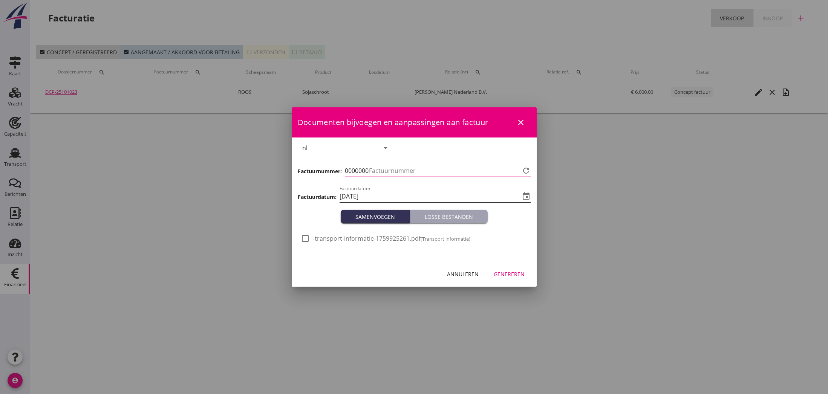
type input "826"
click at [514, 275] on div "Genereren" at bounding box center [509, 274] width 31 height 8
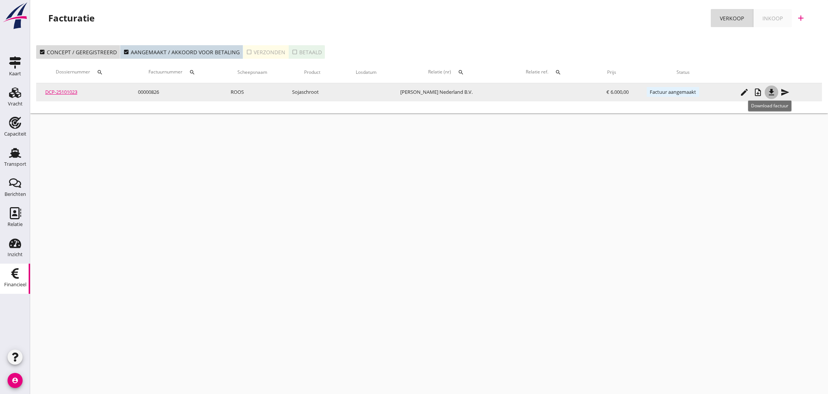
click at [770, 95] on icon "file_download" at bounding box center [771, 92] width 9 height 9
click at [782, 93] on icon "send" at bounding box center [785, 92] width 9 height 9
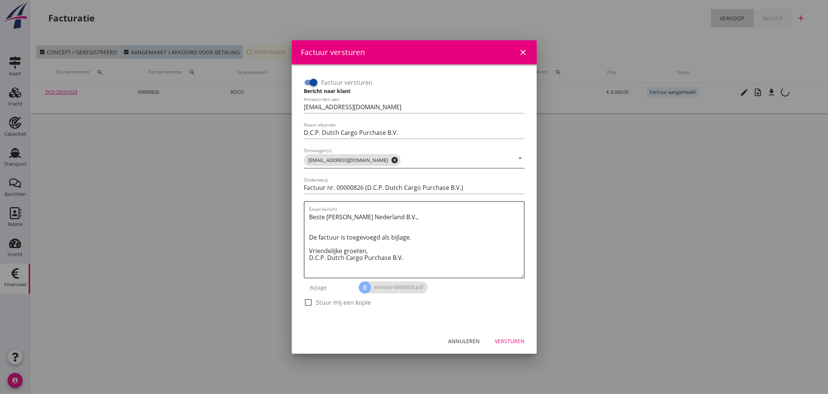
click at [391, 161] on icon "cancel" at bounding box center [395, 160] width 8 height 8
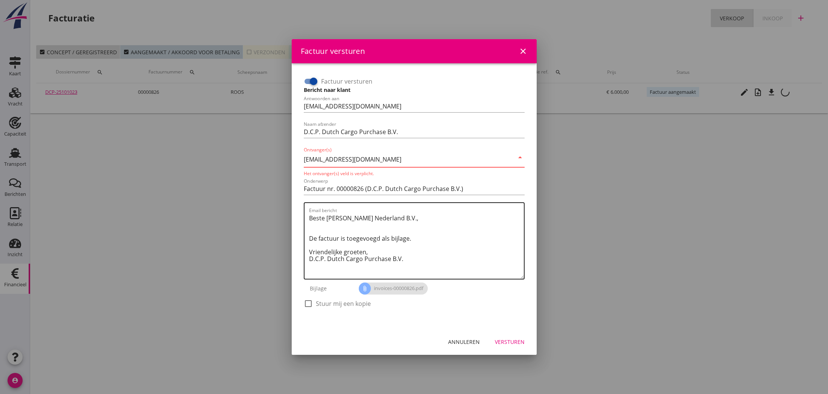
type input "[EMAIL_ADDRESS][DOMAIN_NAME]"
click at [408, 219] on textarea "Beste [PERSON_NAME] Nederland B.V., De factuur is toegevoegd als bijlage. Vrien…" at bounding box center [416, 245] width 215 height 67
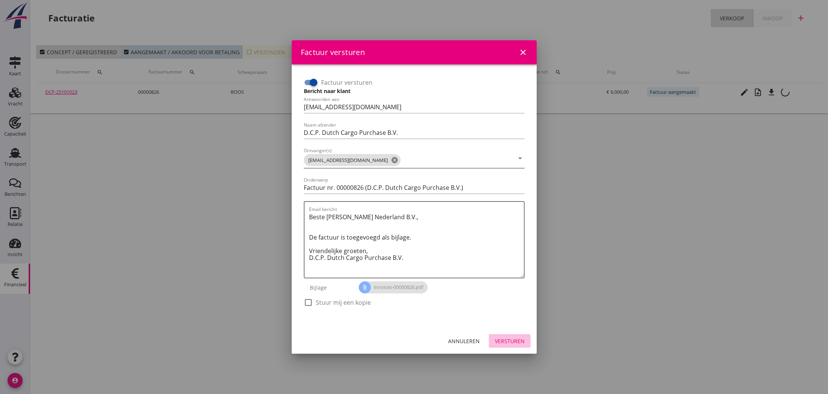
click at [508, 340] on div "Versturen" at bounding box center [510, 341] width 30 height 8
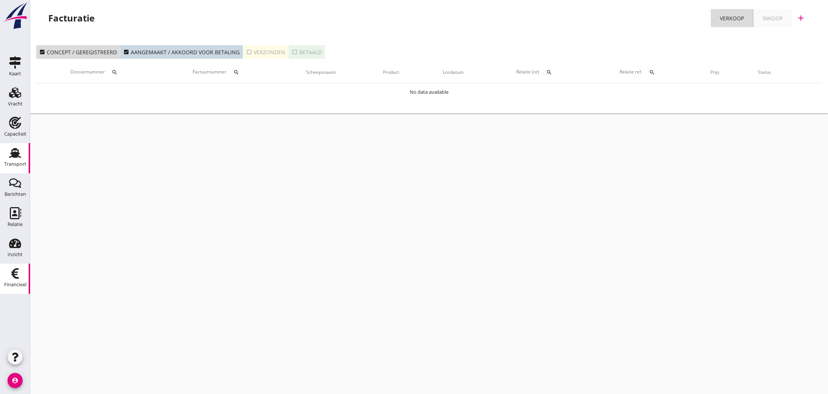
click at [17, 155] on use at bounding box center [15, 153] width 12 height 10
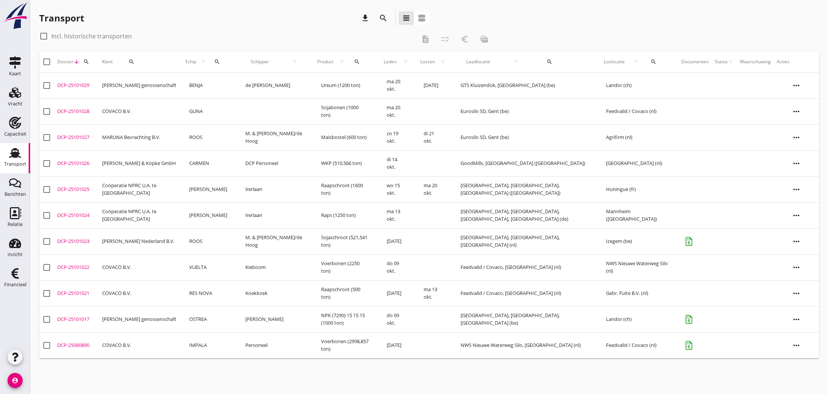
click at [122, 240] on td "[PERSON_NAME] Nederland B.V." at bounding box center [139, 241] width 81 height 26
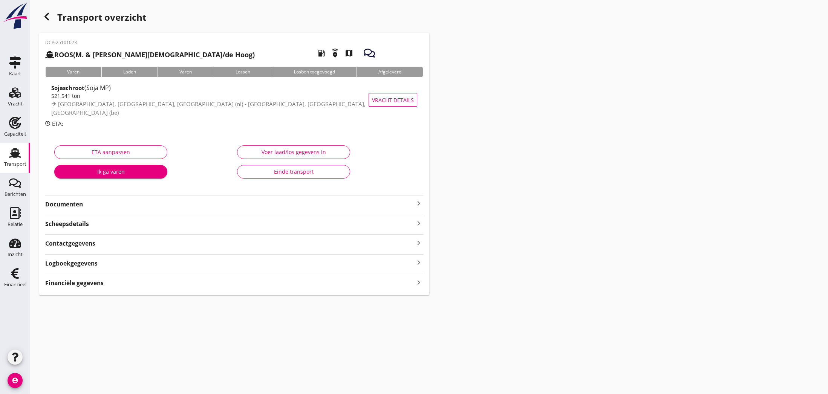
click at [420, 204] on icon "keyboard_arrow_right" at bounding box center [418, 203] width 9 height 9
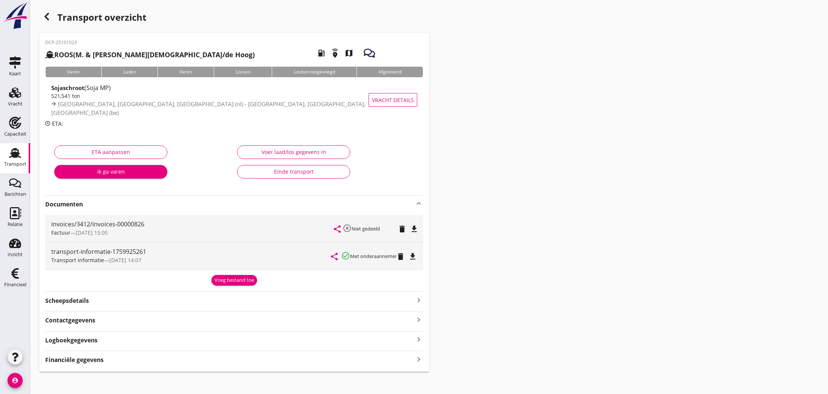
click at [233, 281] on div "Voeg bestand toe" at bounding box center [235, 281] width 40 height 8
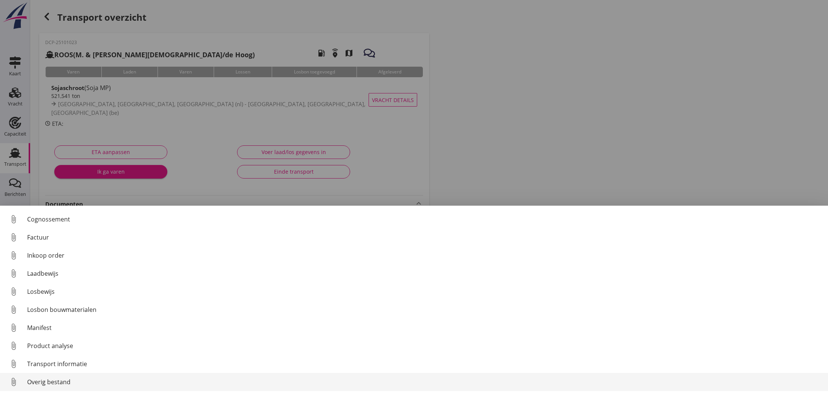
scroll to position [35, 0]
click at [68, 379] on div "Overig bestand" at bounding box center [424, 382] width 795 height 9
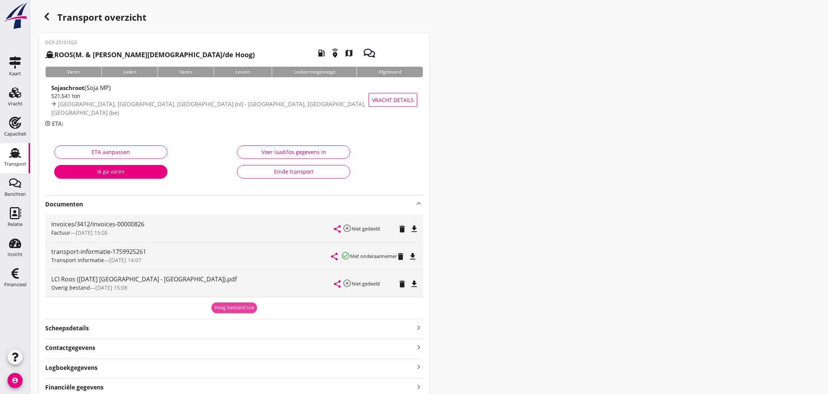
click at [233, 307] on div "Voeg bestand toe" at bounding box center [235, 308] width 40 height 8
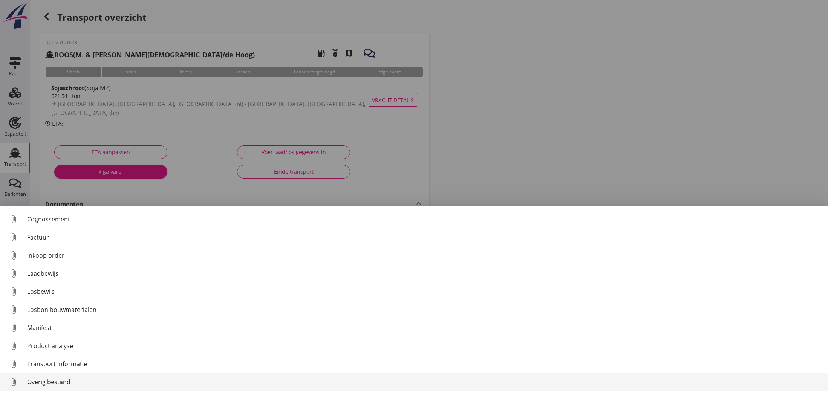
click at [92, 385] on div "Overig bestand" at bounding box center [424, 382] width 795 height 9
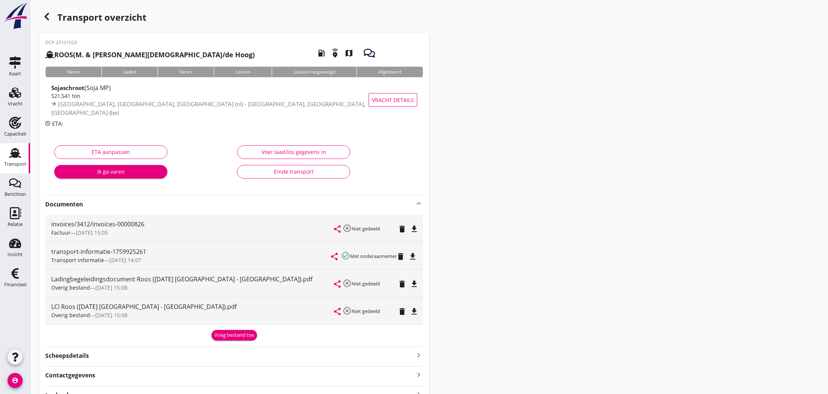
click at [45, 15] on icon "button" at bounding box center [46, 16] width 9 height 9
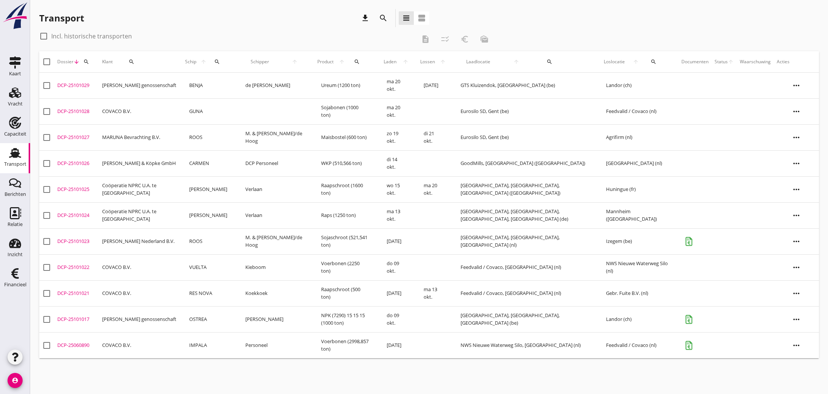
click at [74, 242] on div "DCP-25101023" at bounding box center [76, 242] width 39 height 8
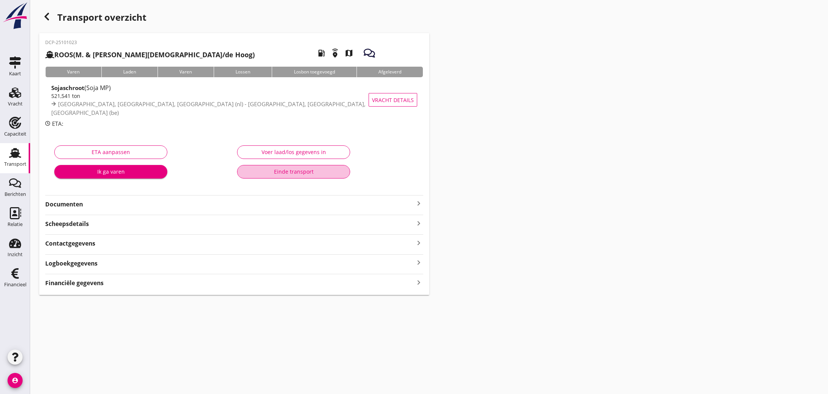
click at [284, 172] on div "Einde transport" at bounding box center [294, 172] width 100 height 8
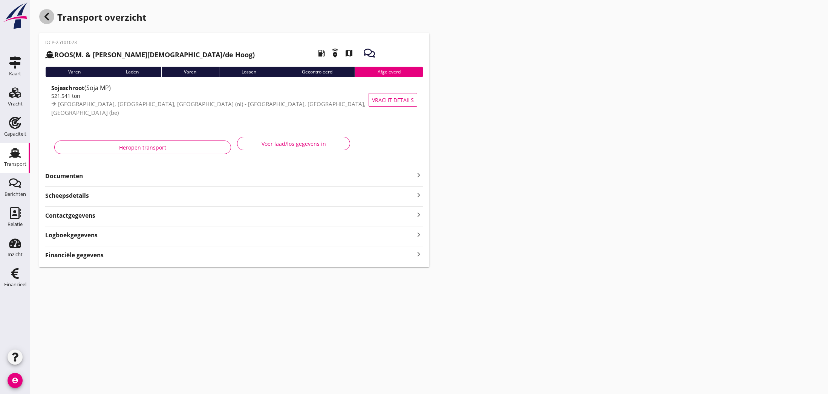
click at [47, 17] on icon "button" at bounding box center [46, 16] width 9 height 9
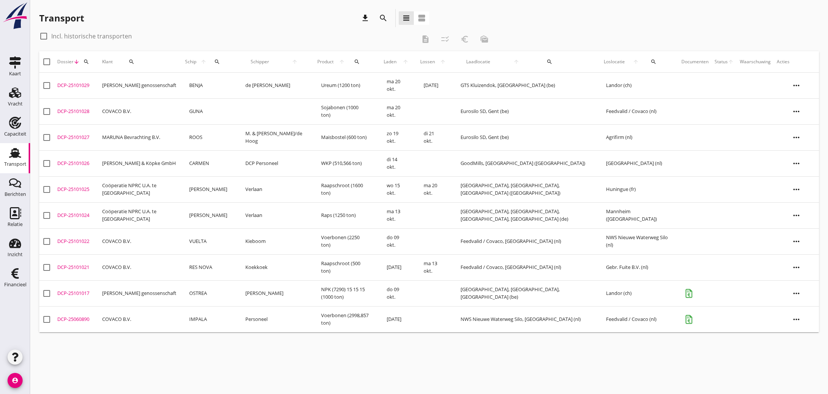
click at [136, 294] on td "[PERSON_NAME] genossenschaft" at bounding box center [139, 294] width 81 height 26
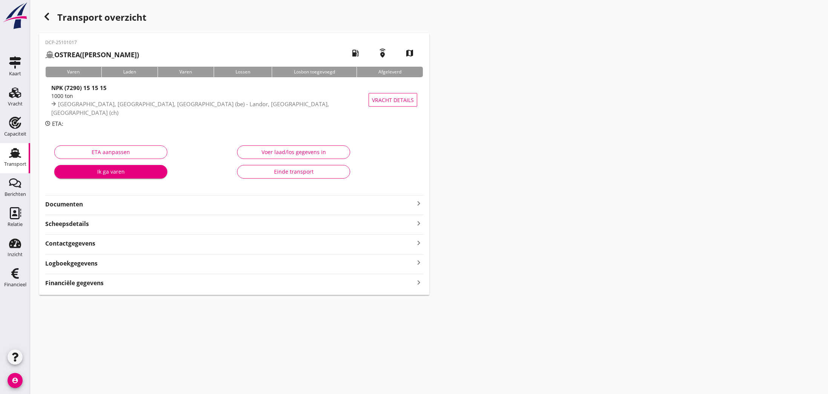
click at [290, 173] on div "Einde transport" at bounding box center [294, 172] width 100 height 8
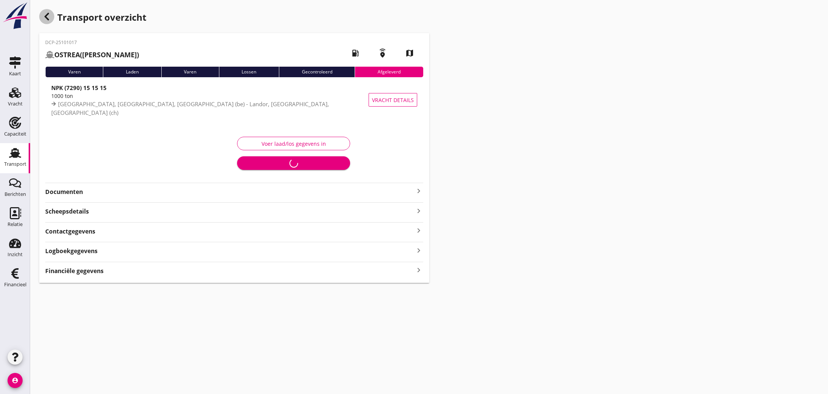
click at [46, 15] on use "button" at bounding box center [46, 17] width 5 height 8
